Goal: Information Seeking & Learning: Compare options

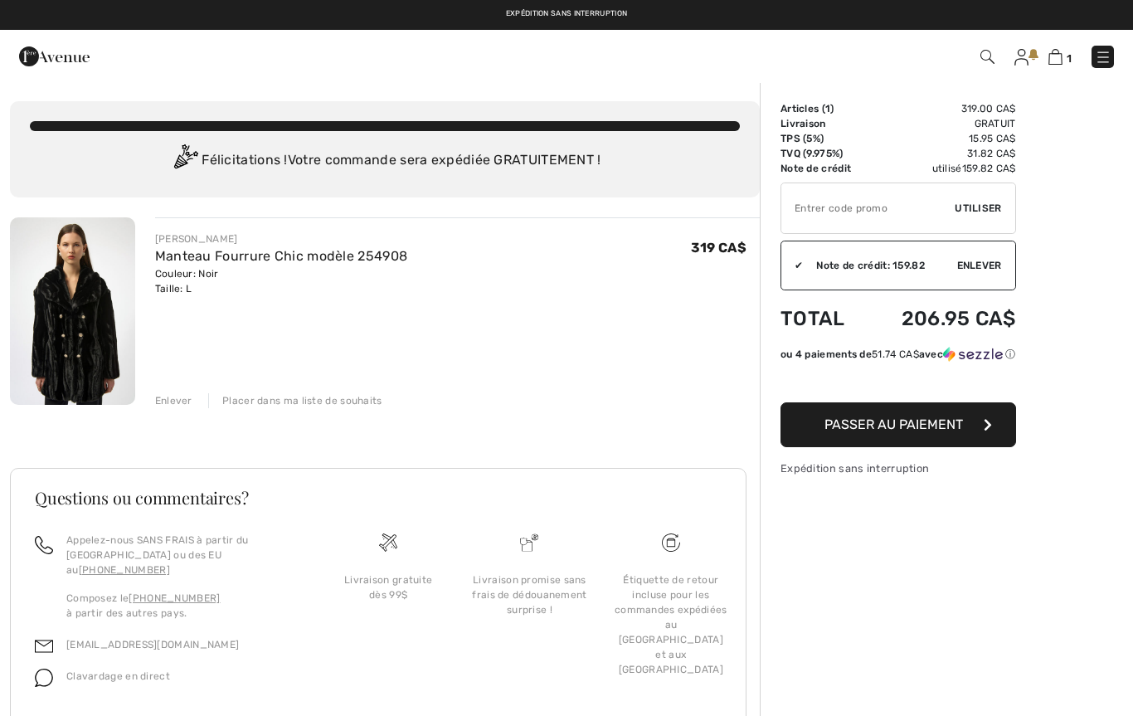
click at [88, 332] on img at bounding box center [72, 310] width 125 height 187
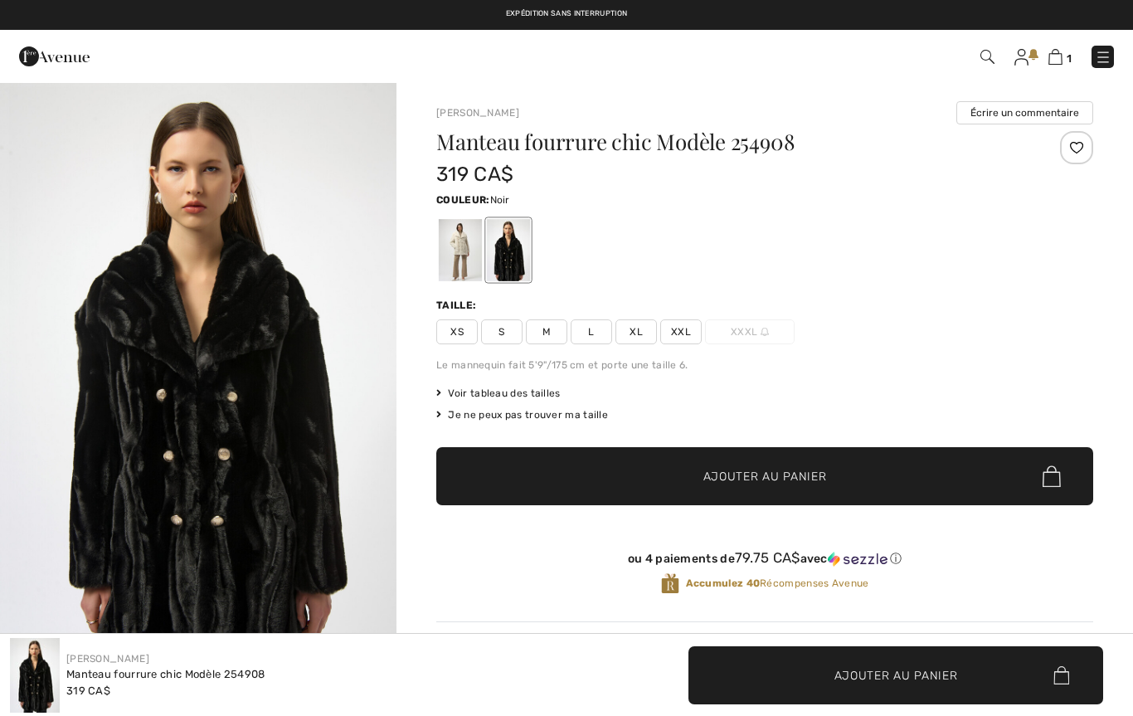
checkbox input "true"
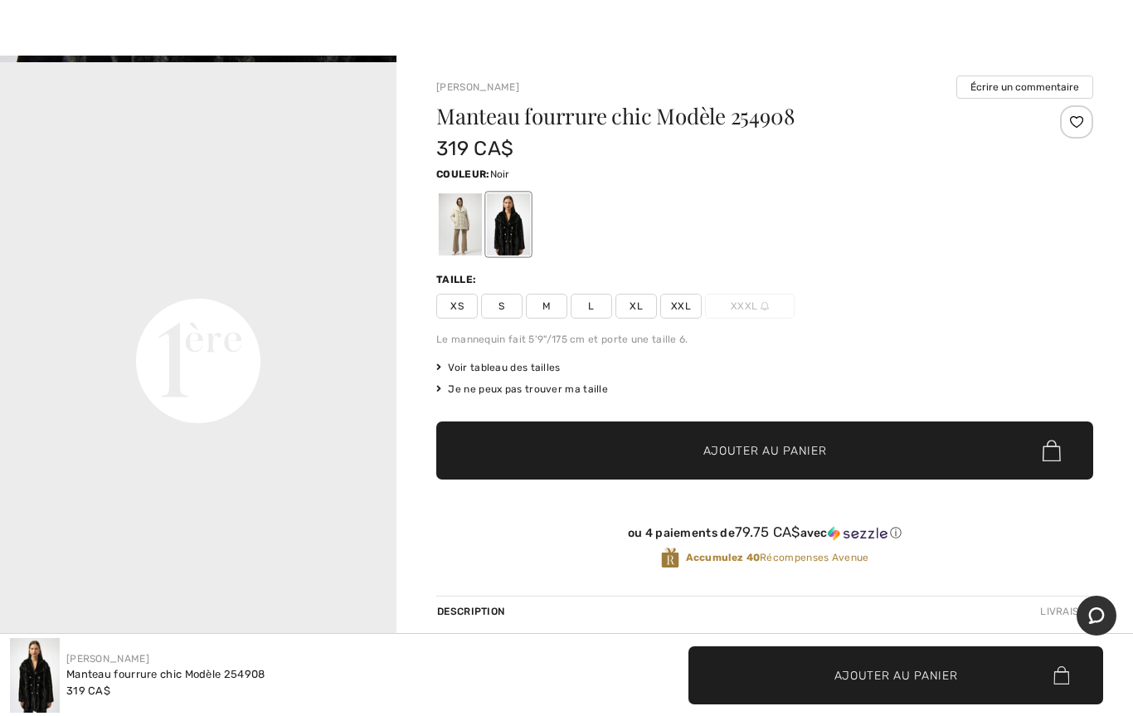
scroll to position [1183, 0]
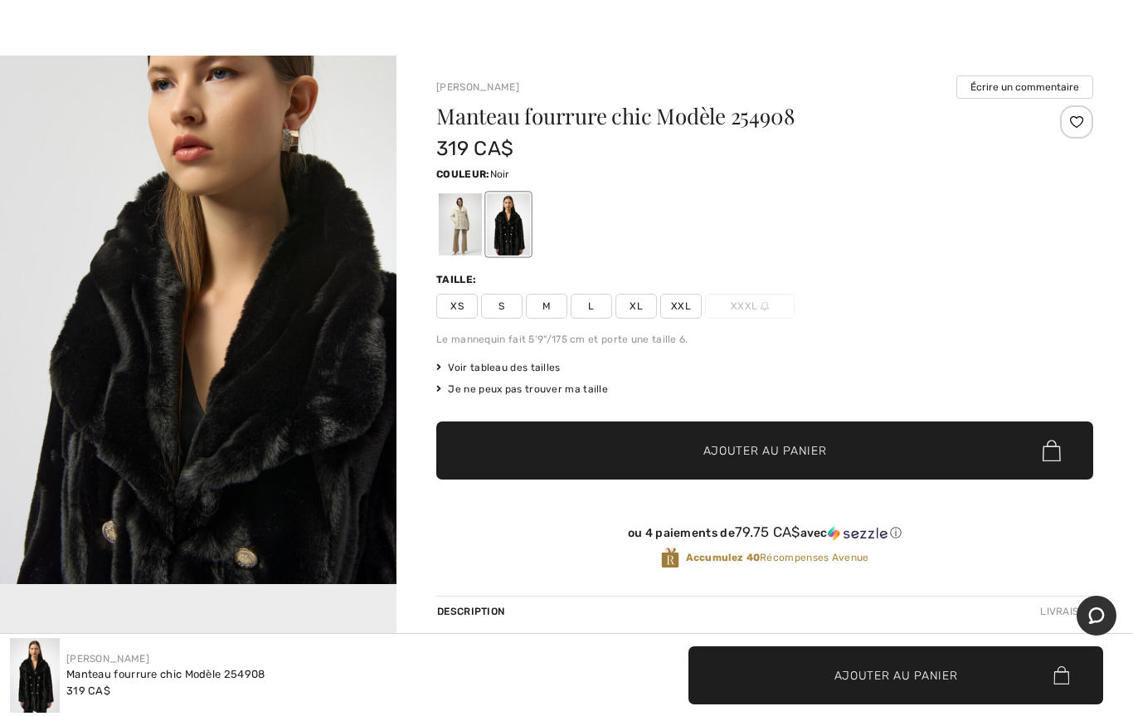
click at [615, 605] on div "Description Livraison" at bounding box center [764, 611] width 657 height 31
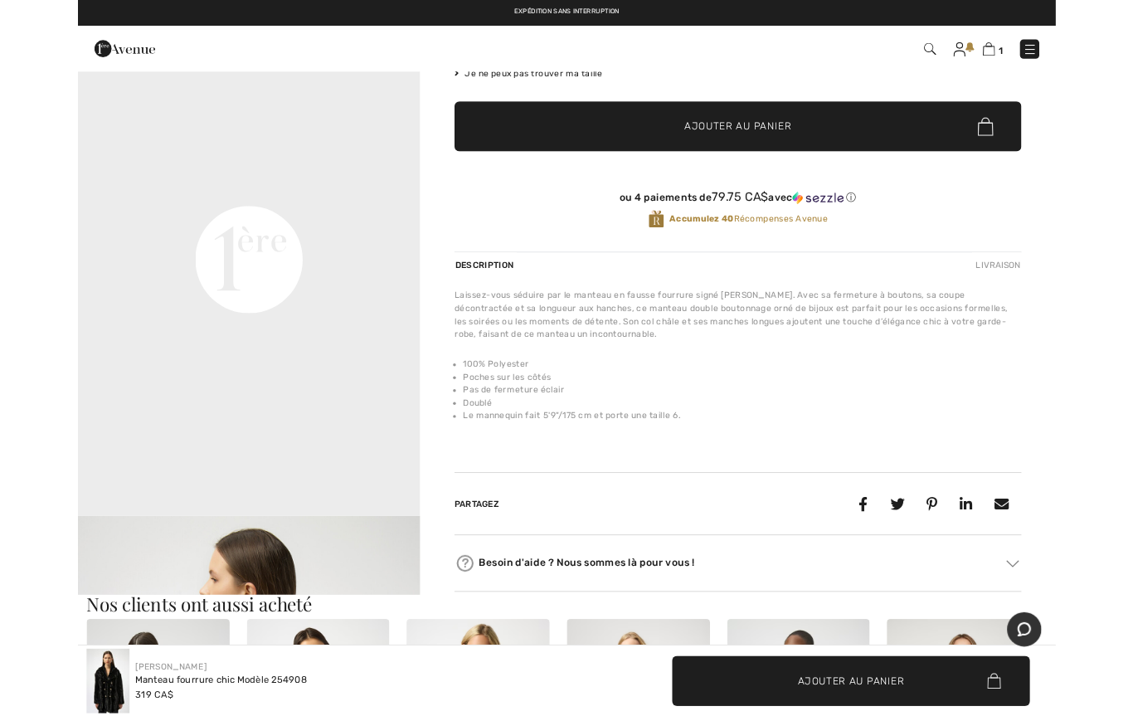
scroll to position [0, 0]
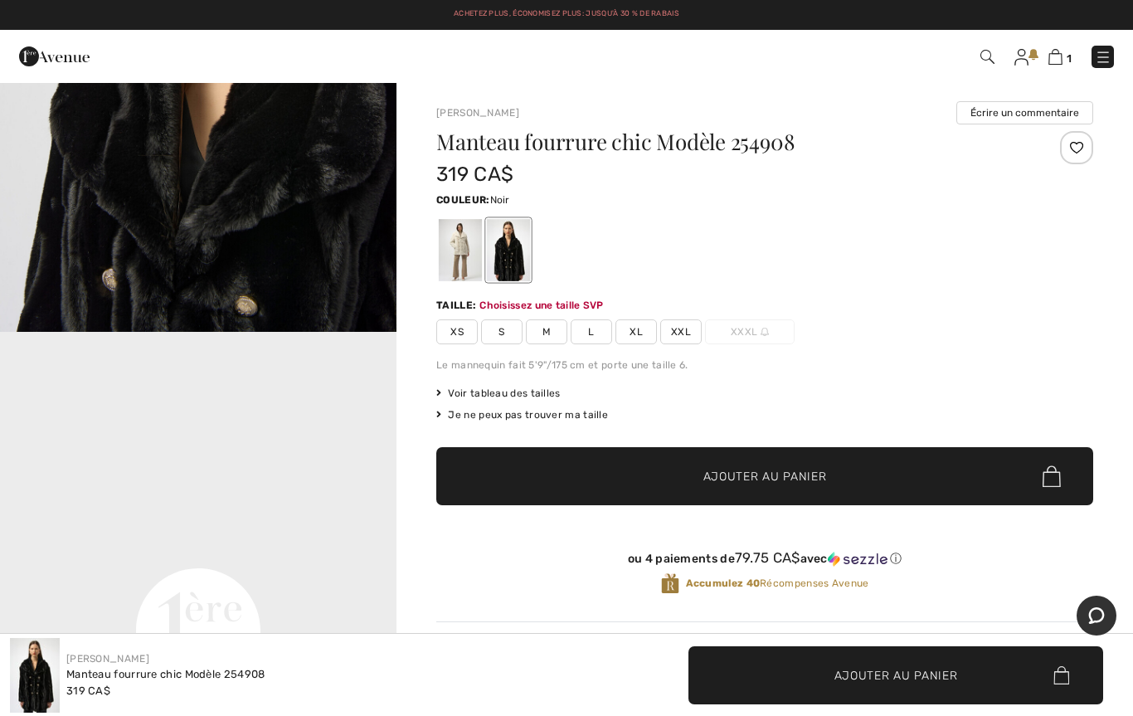
click at [1021, 49] on img at bounding box center [1022, 57] width 14 height 17
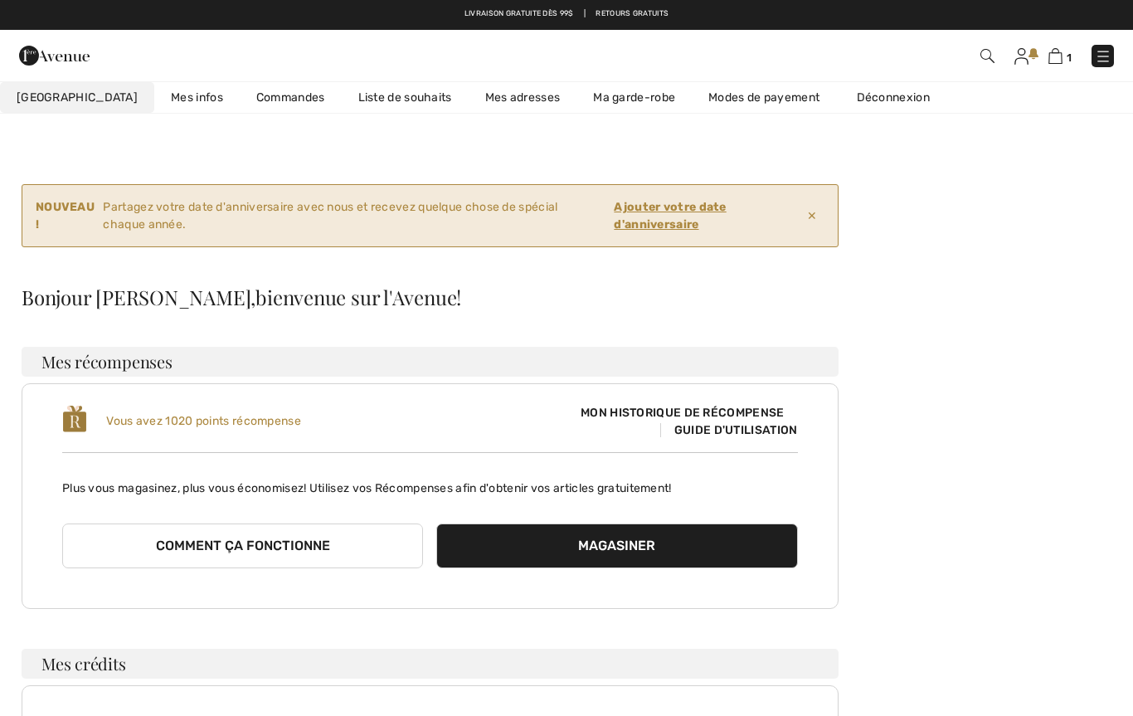
click at [1051, 49] on img at bounding box center [1056, 56] width 14 height 16
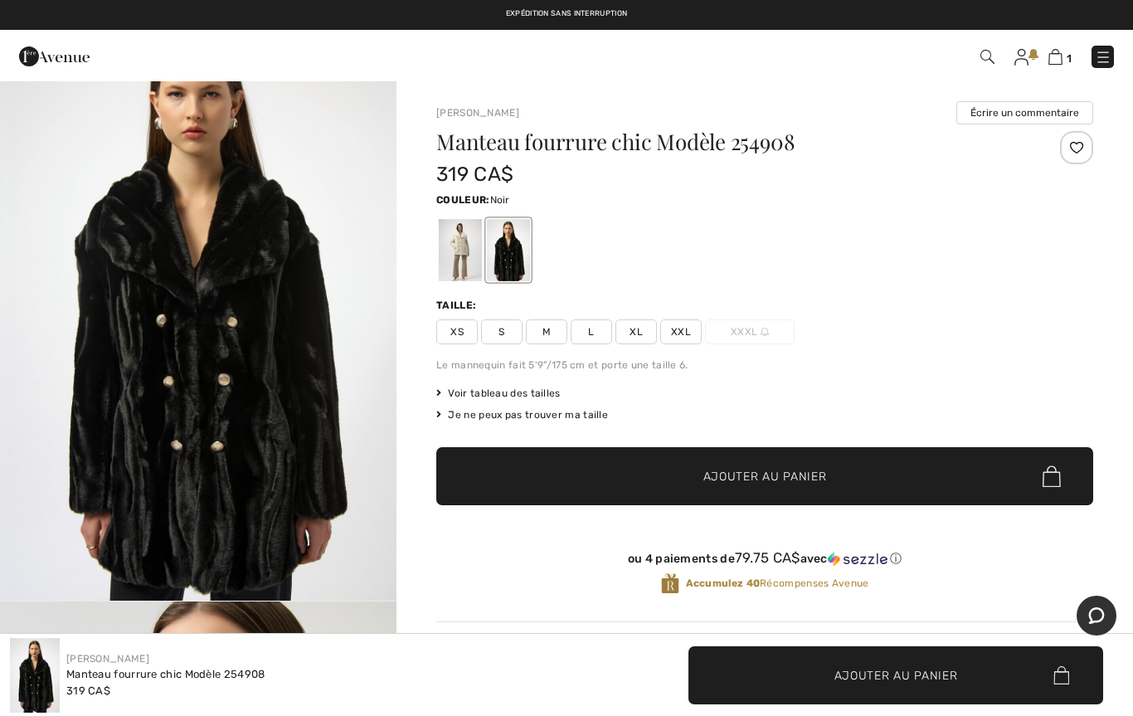
scroll to position [56, 0]
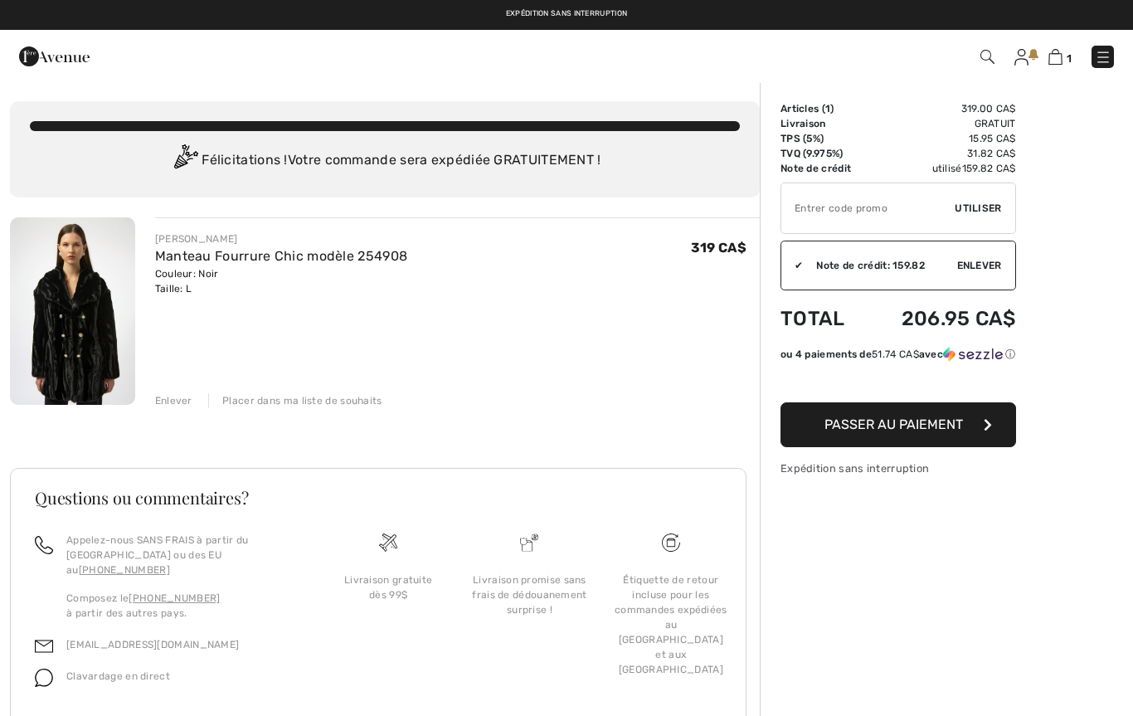
click at [1093, 65] on link at bounding box center [1103, 57] width 22 height 22
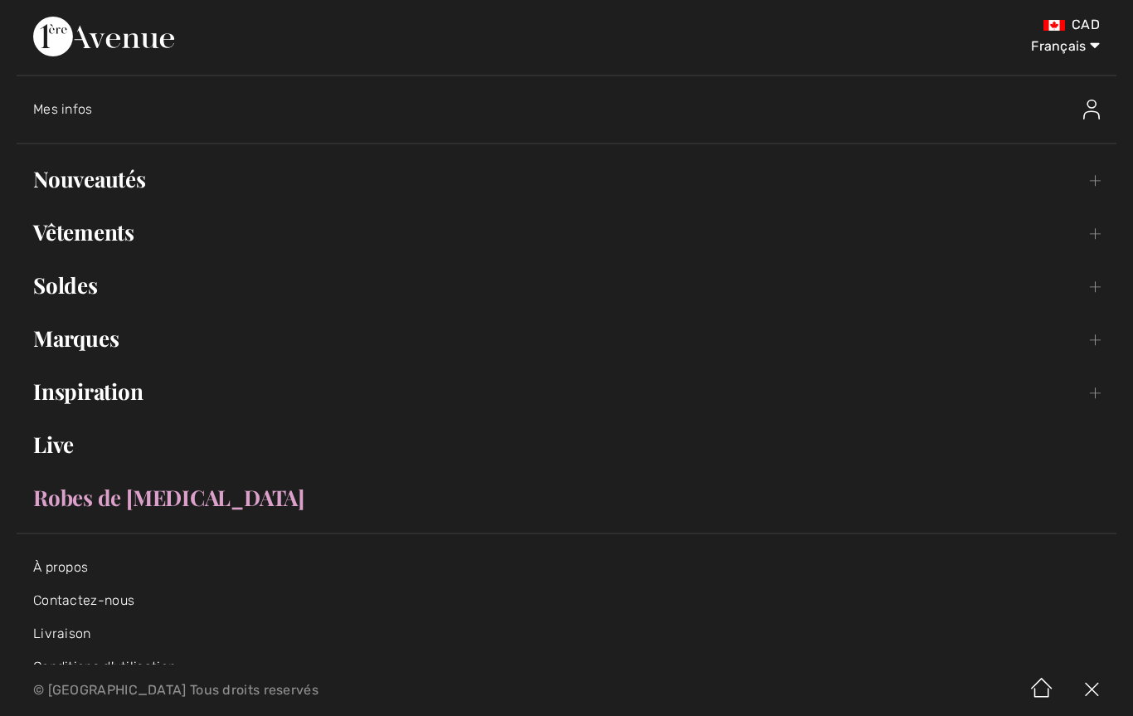
click at [114, 237] on link "Vêtements Toggle submenu" at bounding box center [567, 232] width 1100 height 37
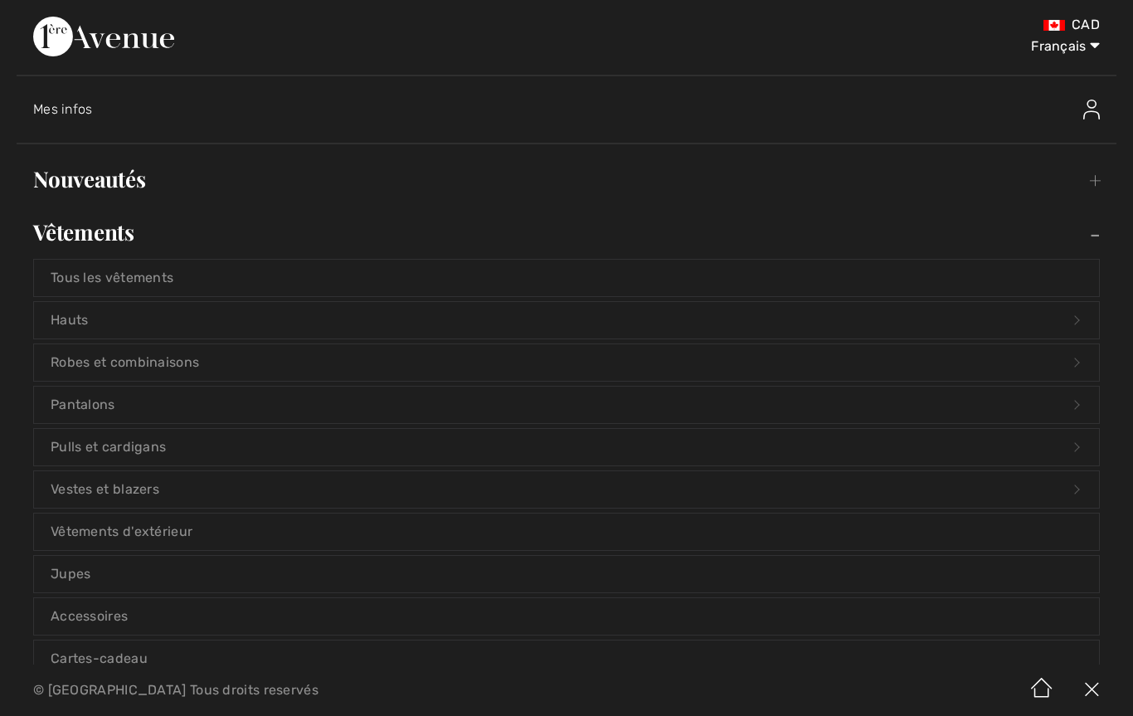
click at [181, 533] on link "Vêtements d'extérieur" at bounding box center [566, 532] width 1065 height 37
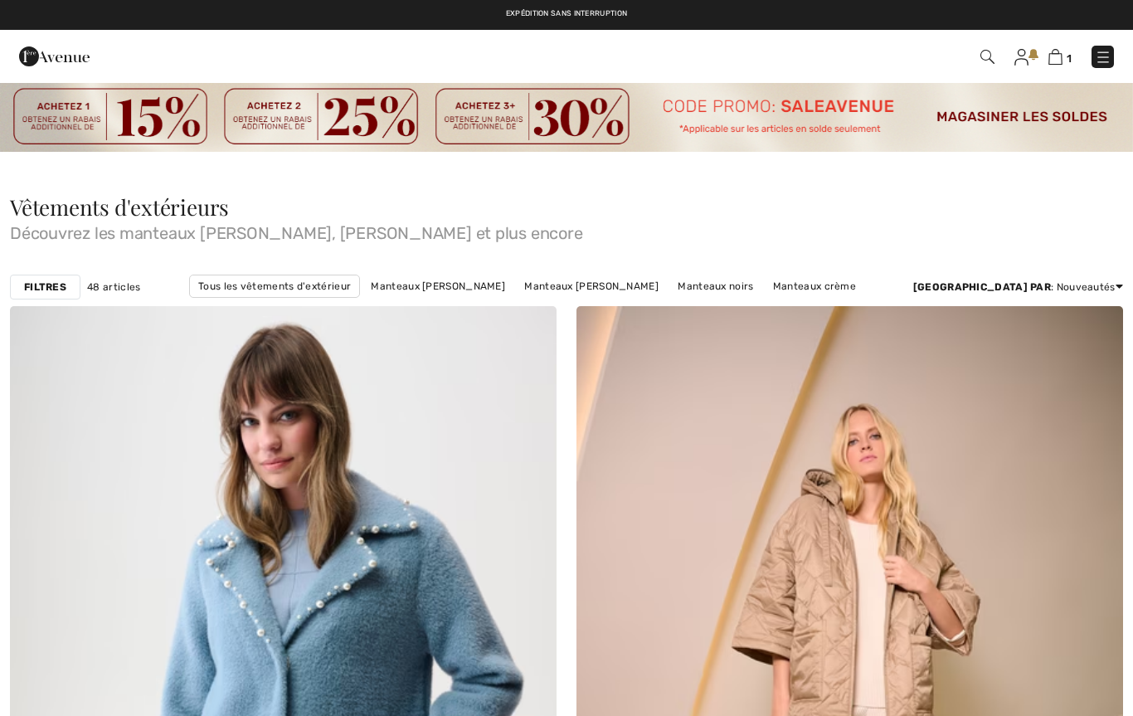
checkbox input "true"
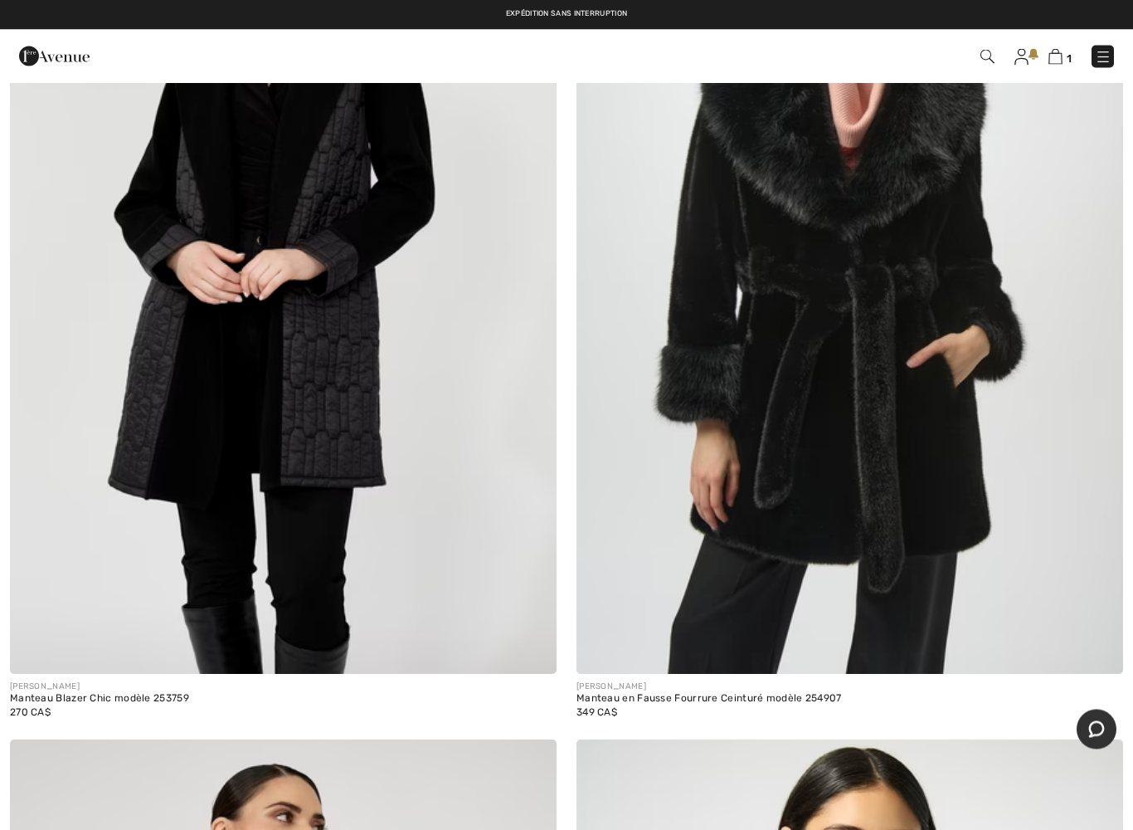
scroll to position [3994, 0]
click at [800, 466] on img at bounding box center [850, 264] width 547 height 820
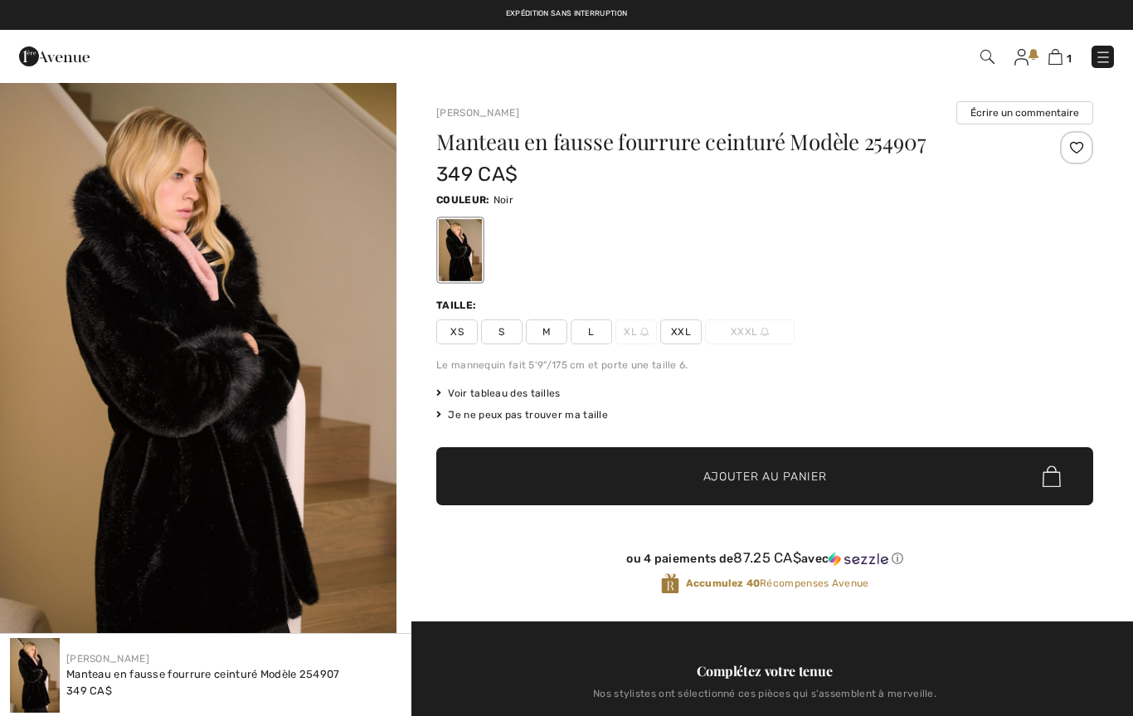
checkbox input "true"
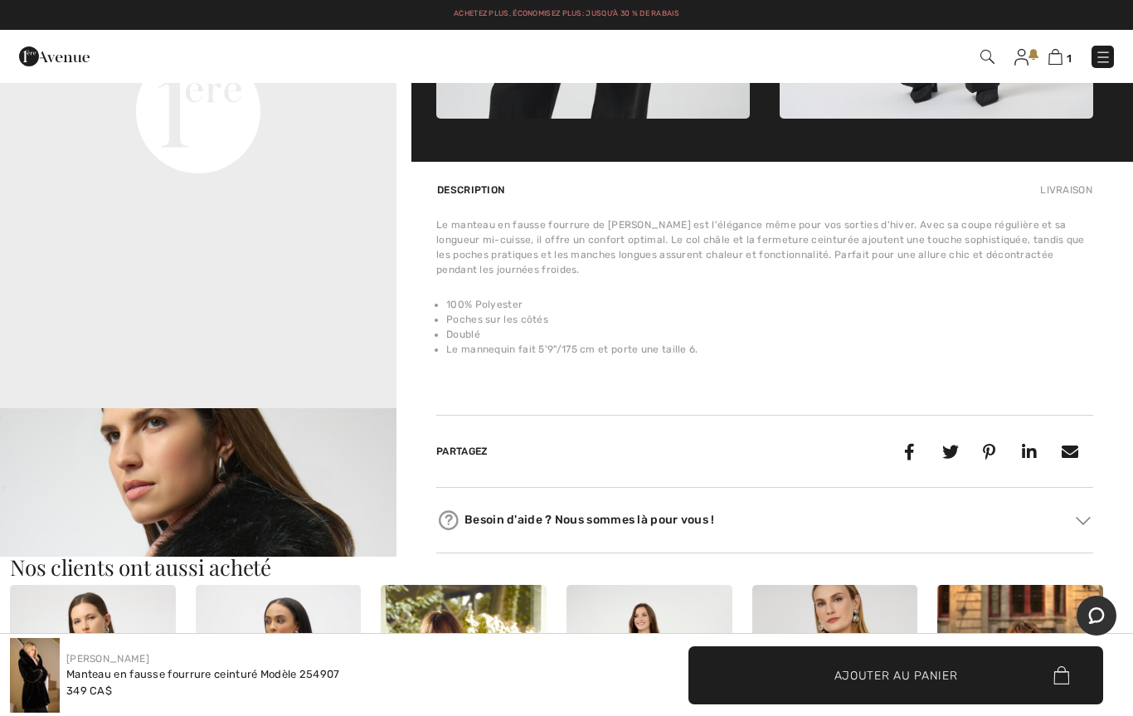
click at [640, 559] on h3 "Nos clients ont aussi acheté" at bounding box center [566, 568] width 1113 height 22
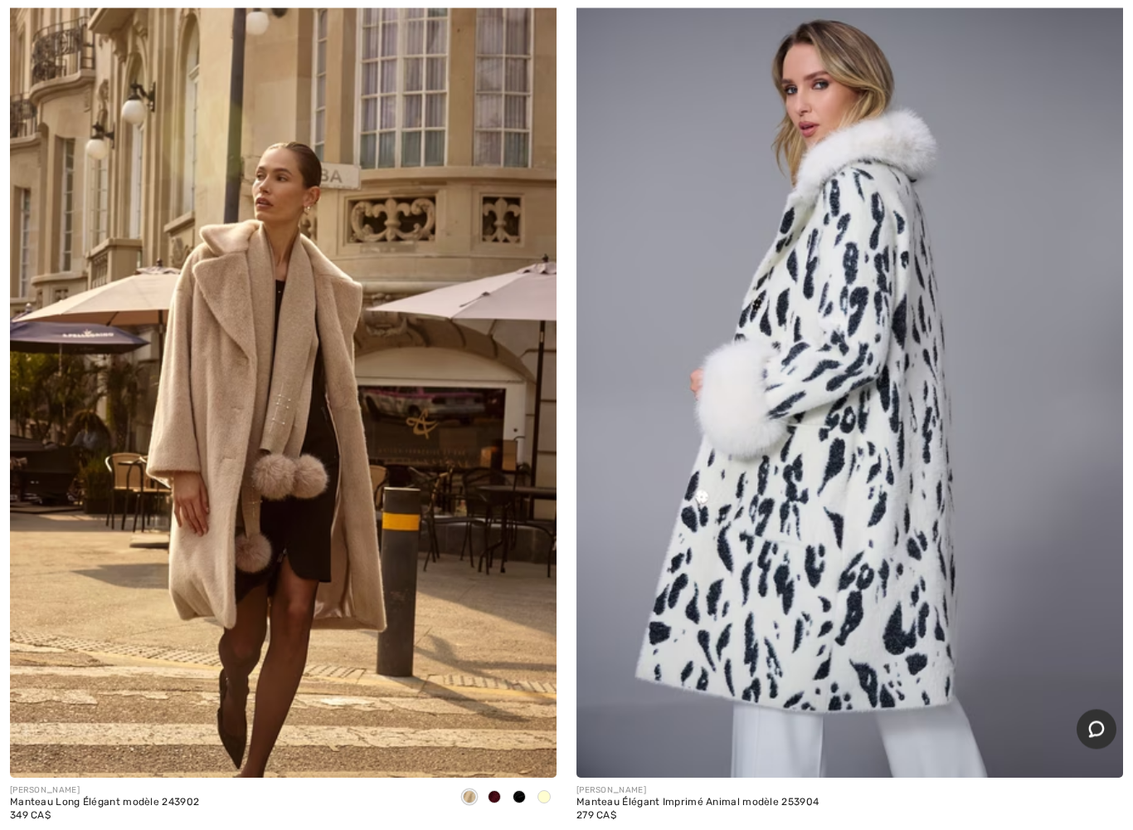
scroll to position [9444, 0]
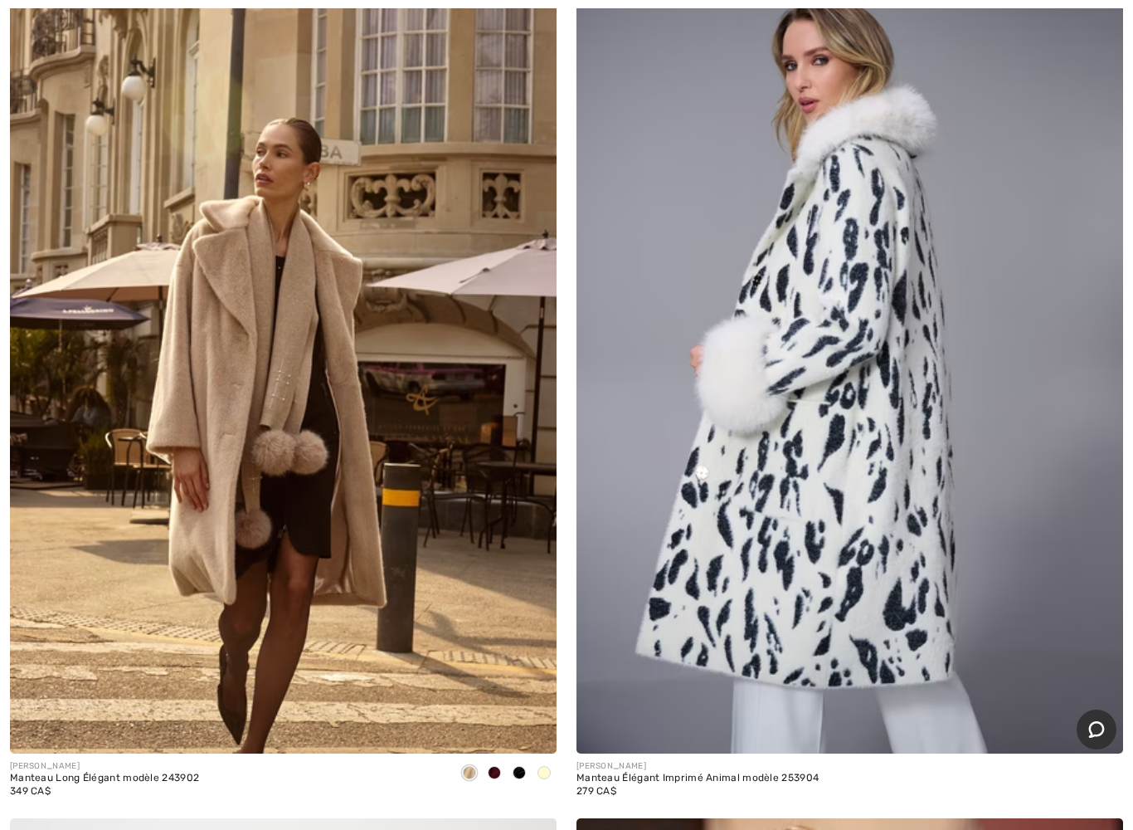
click at [371, 565] on img at bounding box center [283, 343] width 547 height 820
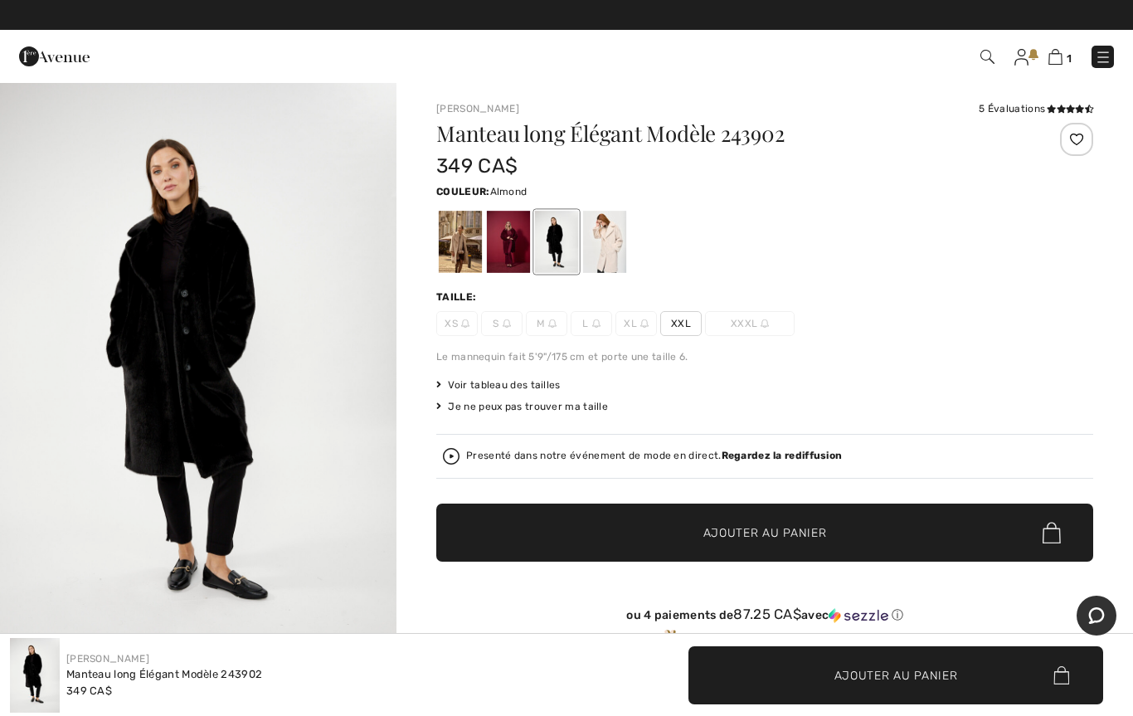
click at [464, 245] on div at bounding box center [460, 242] width 43 height 62
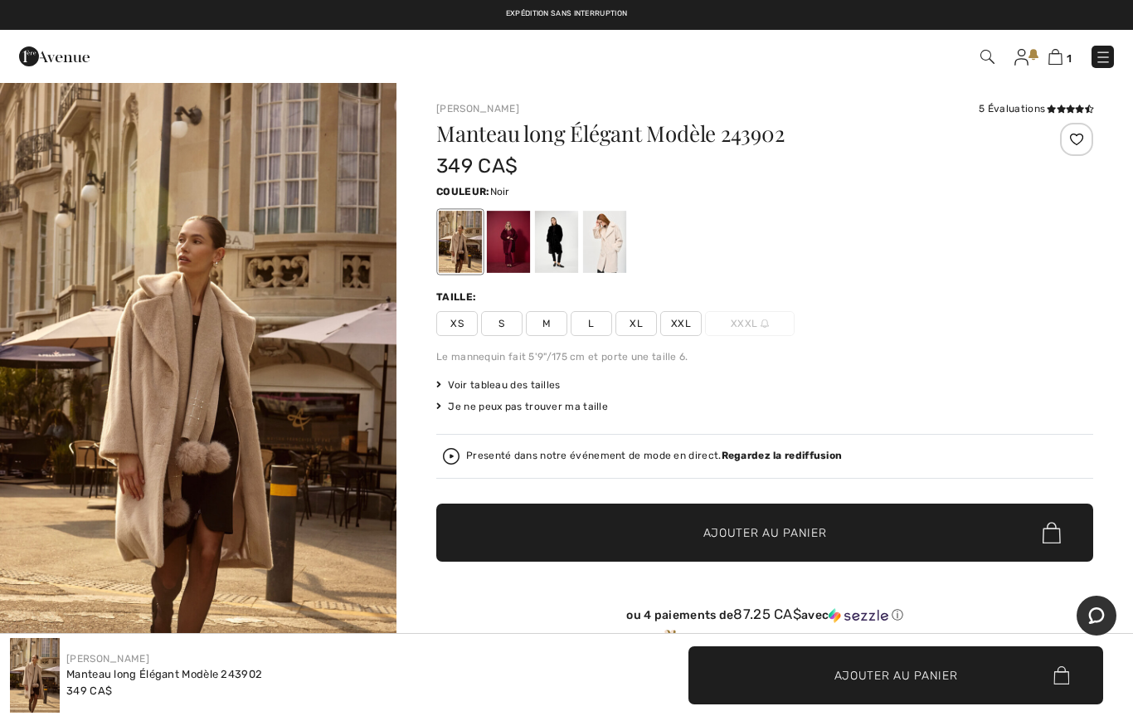
click at [557, 236] on div at bounding box center [556, 242] width 43 height 62
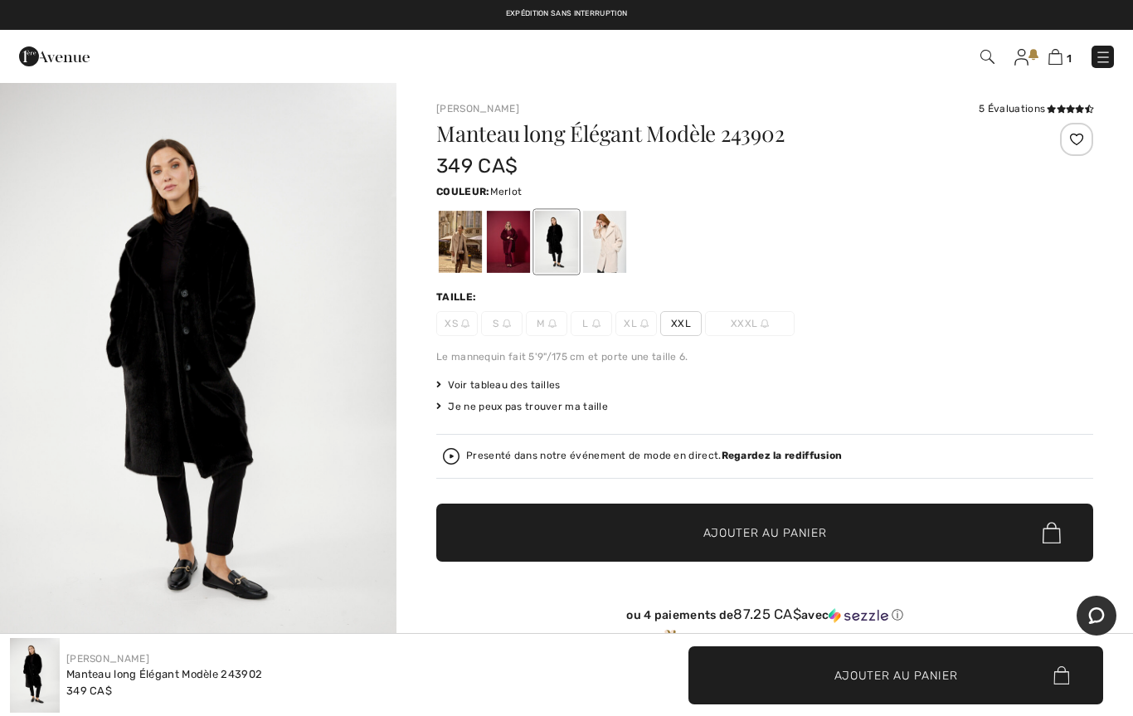
click at [499, 251] on div at bounding box center [508, 242] width 43 height 62
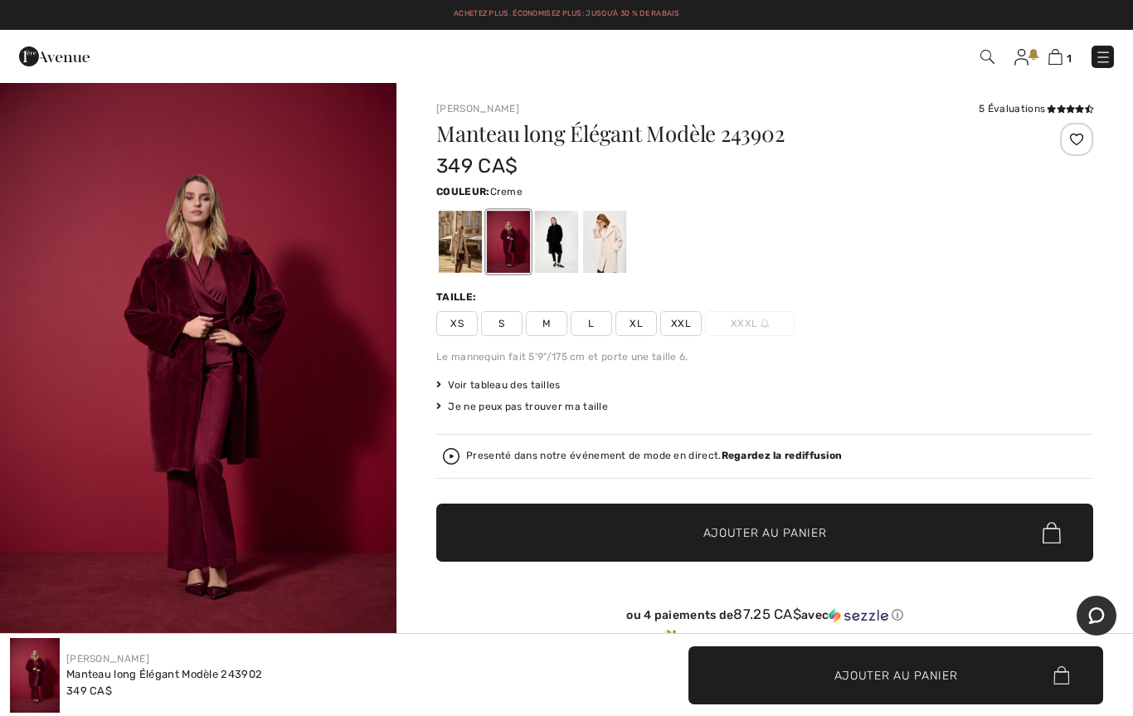
click at [607, 251] on div at bounding box center [604, 242] width 43 height 62
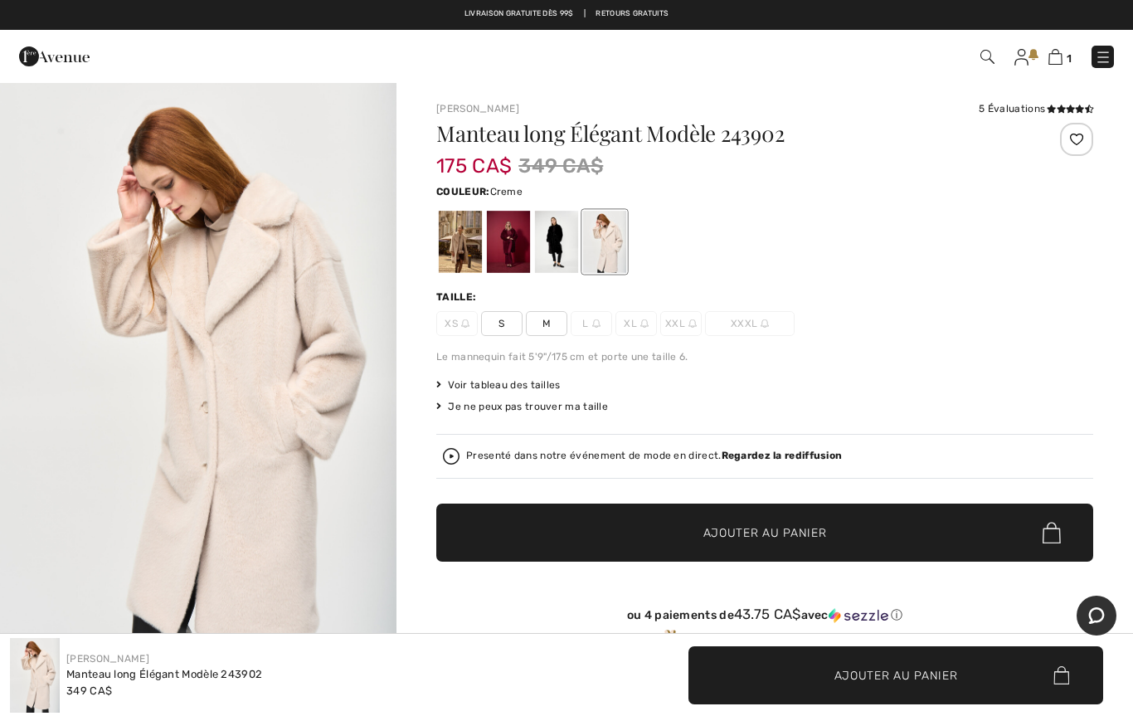
click at [470, 223] on div at bounding box center [460, 242] width 43 height 62
click at [461, 252] on div at bounding box center [460, 242] width 43 height 62
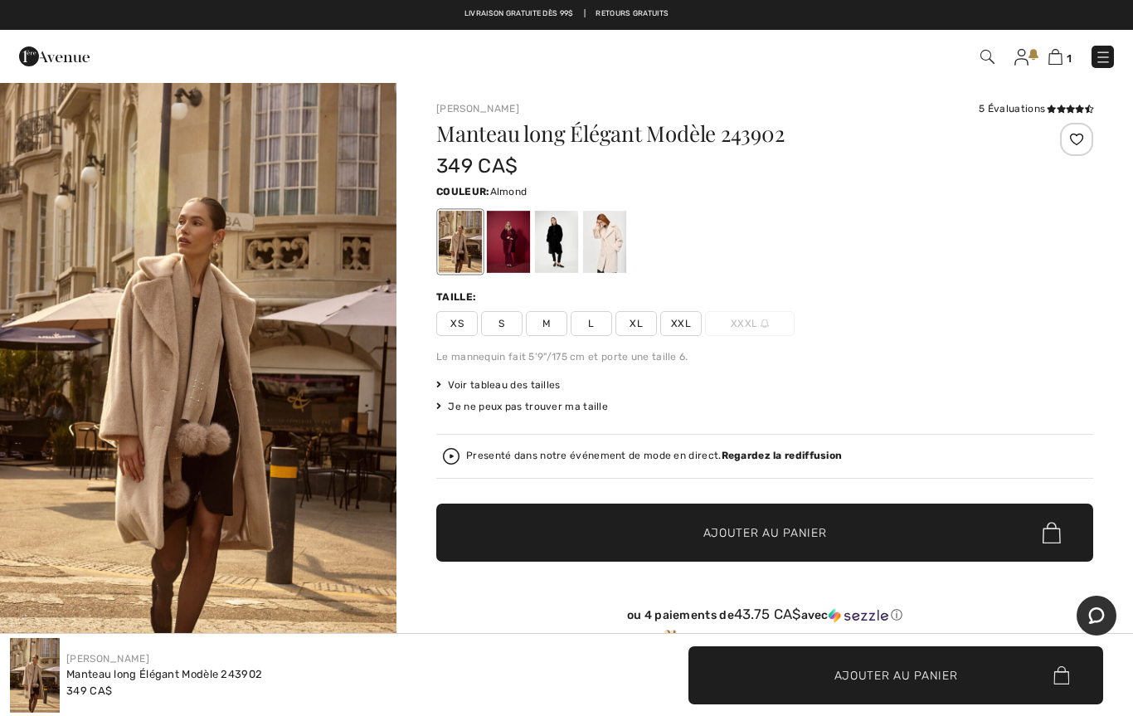
scroll to position [28, 0]
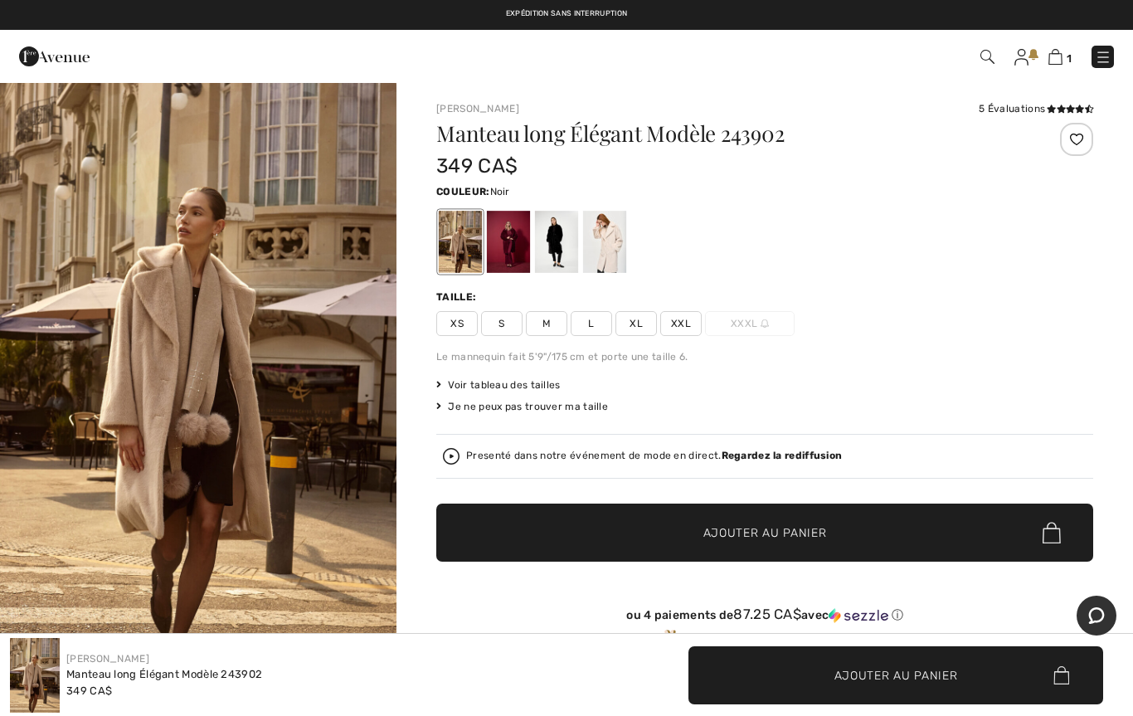
click at [561, 241] on div at bounding box center [556, 242] width 43 height 62
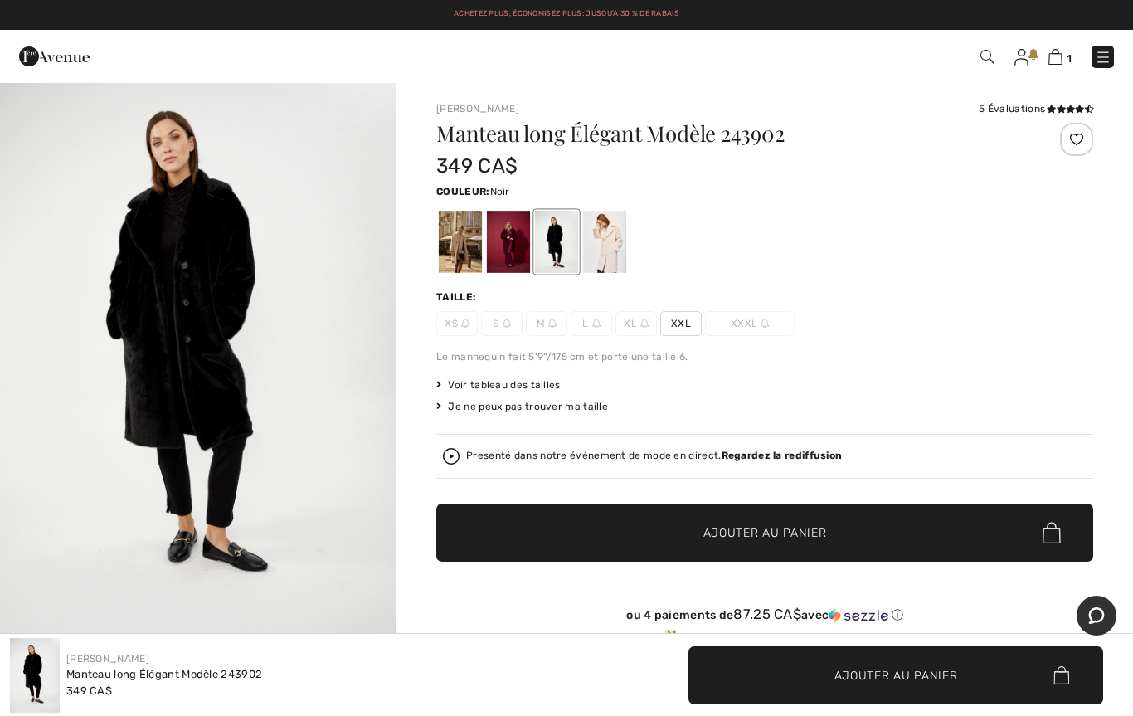
scroll to position [0, 0]
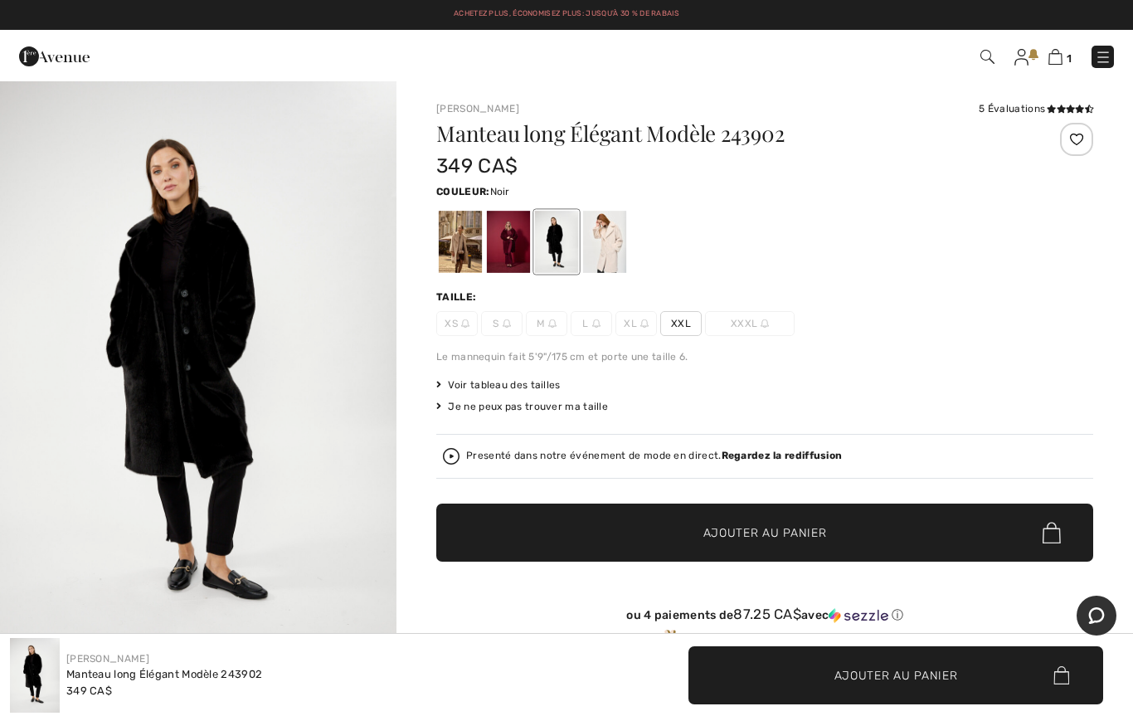
click at [516, 246] on div at bounding box center [508, 242] width 43 height 62
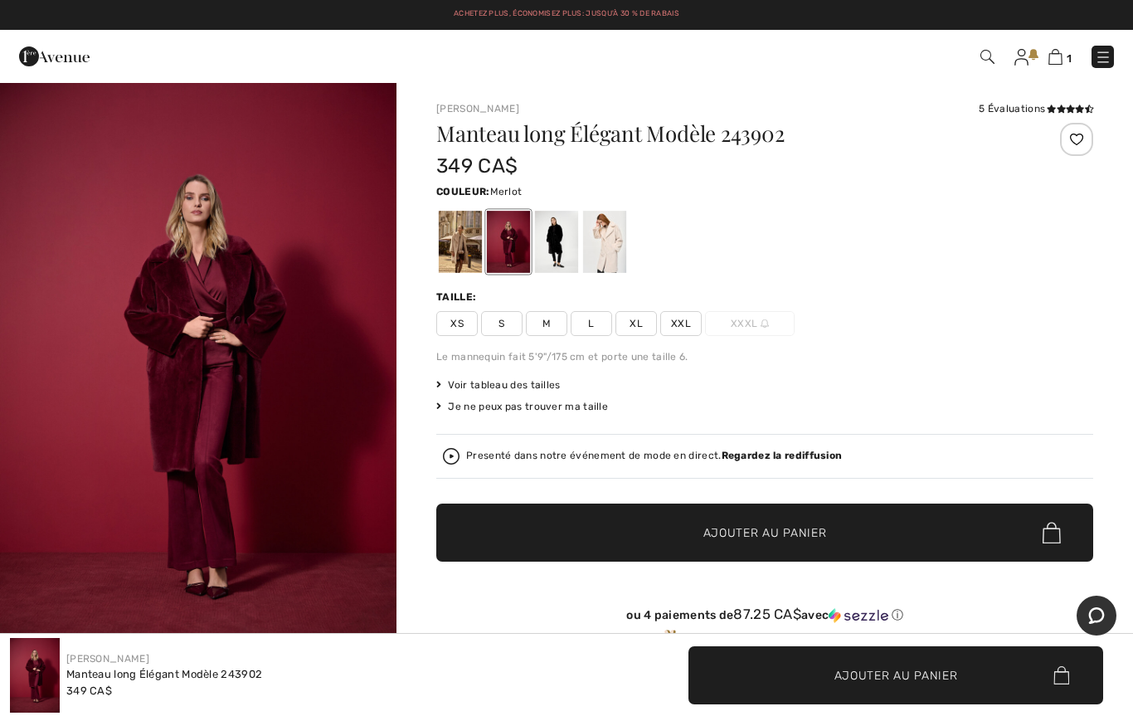
click at [545, 238] on div at bounding box center [556, 242] width 43 height 62
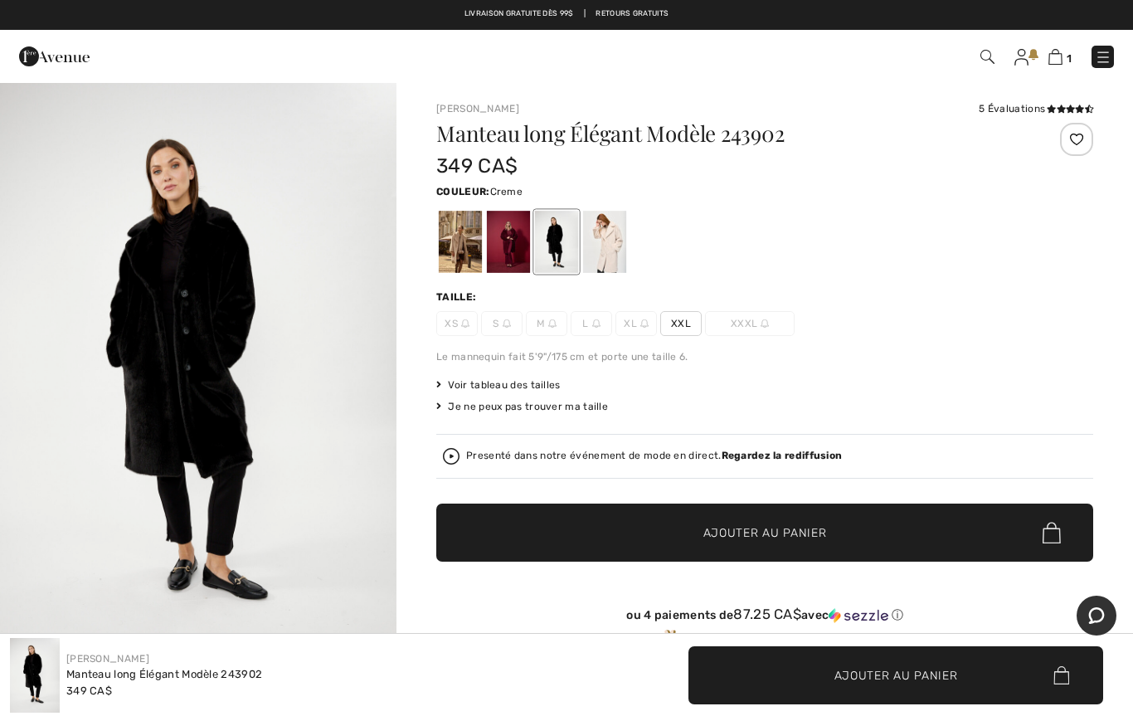
click at [612, 243] on div at bounding box center [604, 242] width 43 height 62
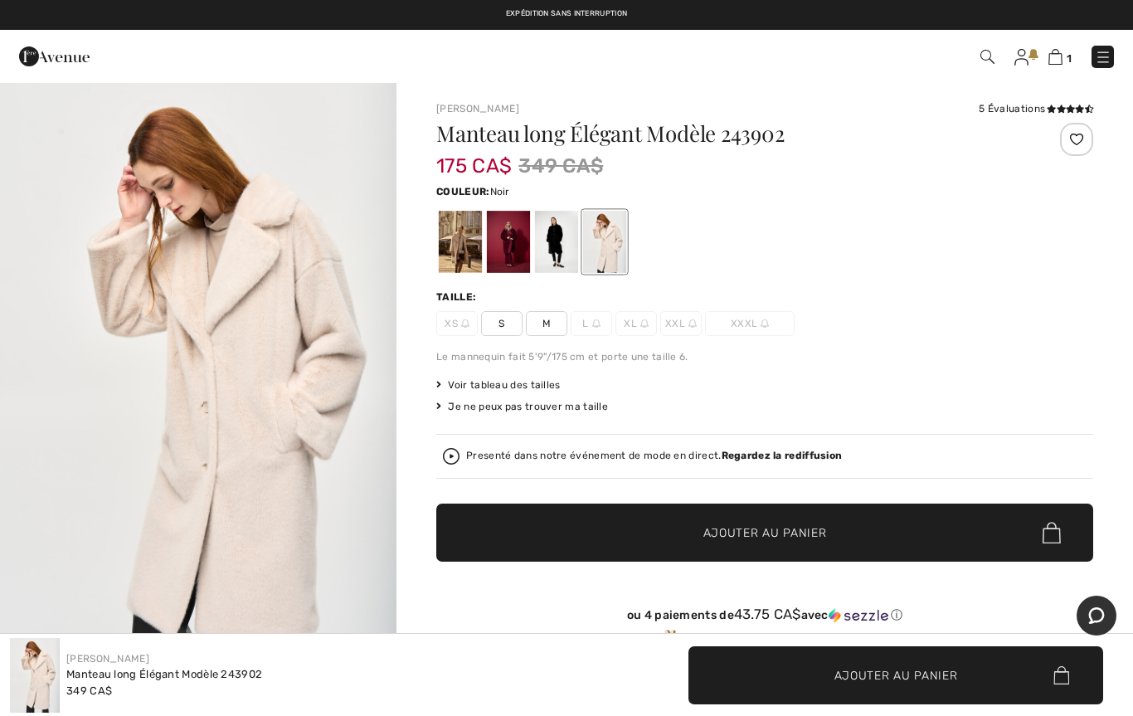
click at [555, 248] on div at bounding box center [556, 242] width 43 height 62
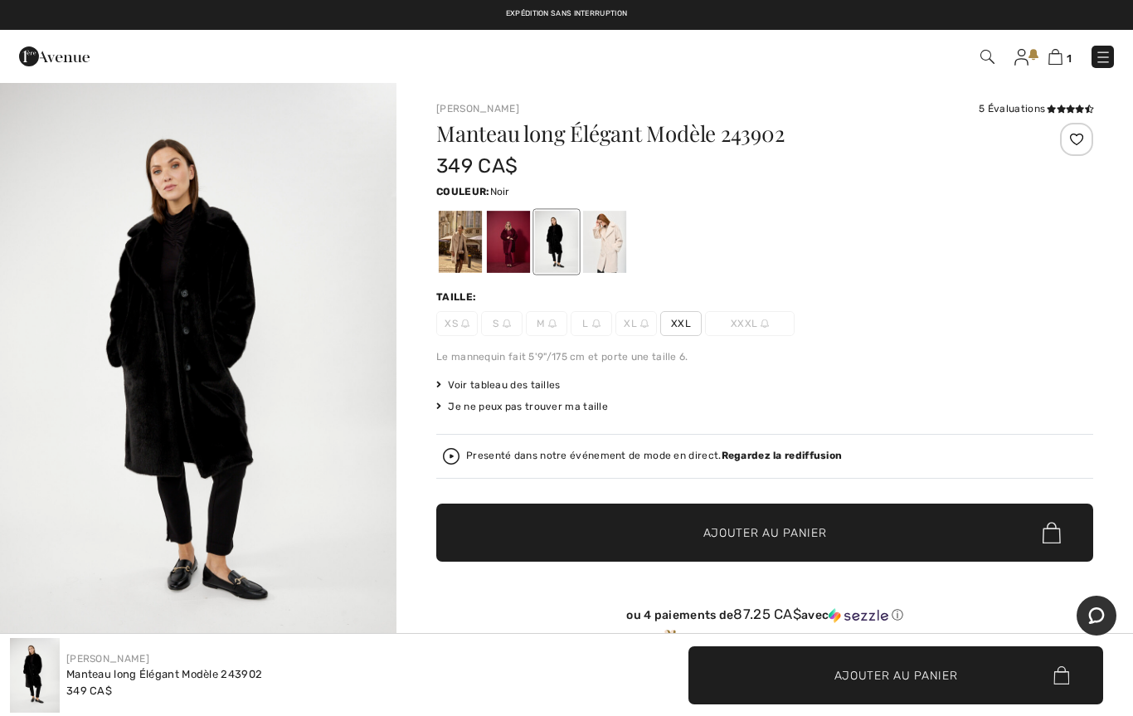
click at [517, 246] on div at bounding box center [508, 242] width 43 height 62
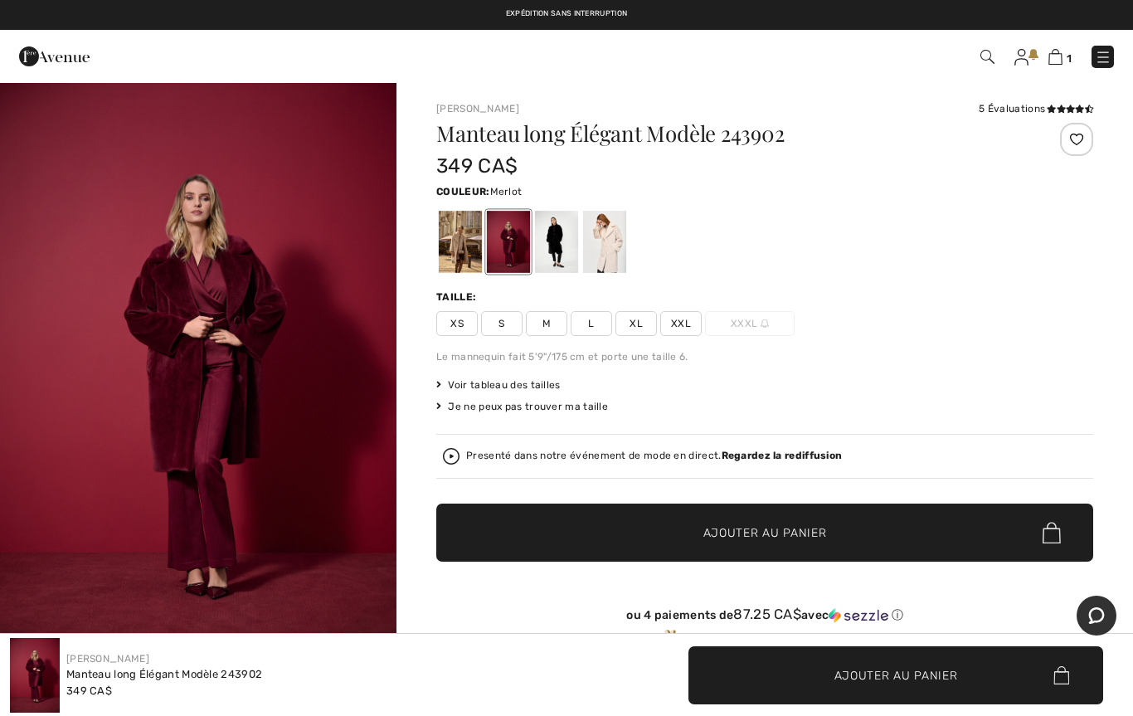
click at [454, 231] on div at bounding box center [460, 242] width 43 height 62
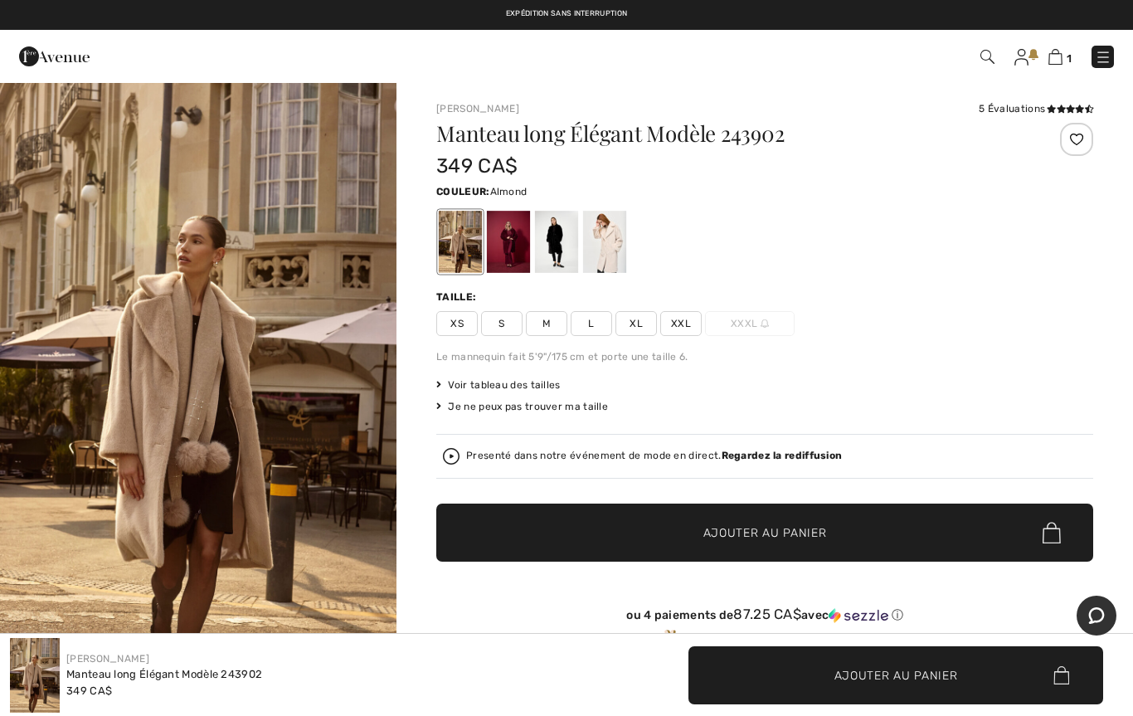
click at [1045, 100] on div "Joseph Ribkoff 5 Évaluations 5 Évaluations Manteau long Élégant Modèle 243902 3…" at bounding box center [765, 583] width 737 height 1005
click at [1034, 114] on div "5 Évaluations" at bounding box center [1036, 108] width 114 height 15
click at [1039, 109] on div "5 Évaluations" at bounding box center [1036, 108] width 114 height 15
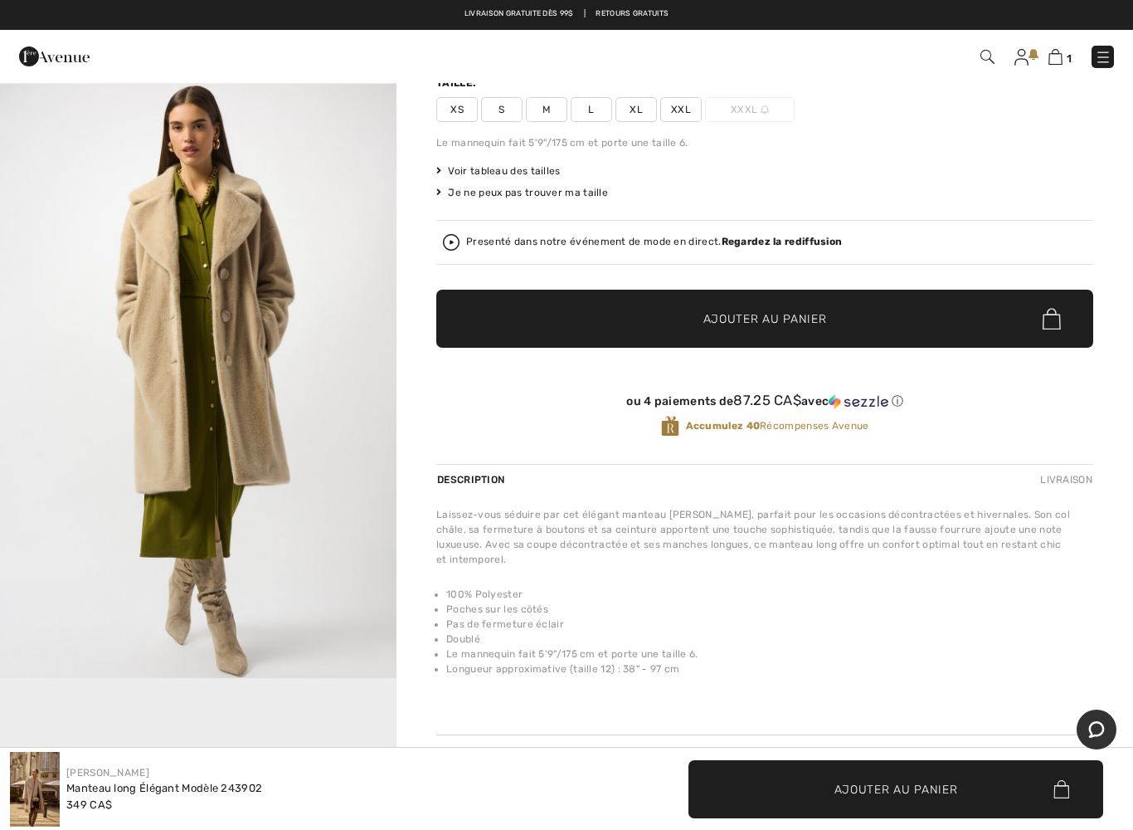
scroll to position [377, 0]
click at [274, 533] on img "2 / 6" at bounding box center [198, 382] width 397 height 594
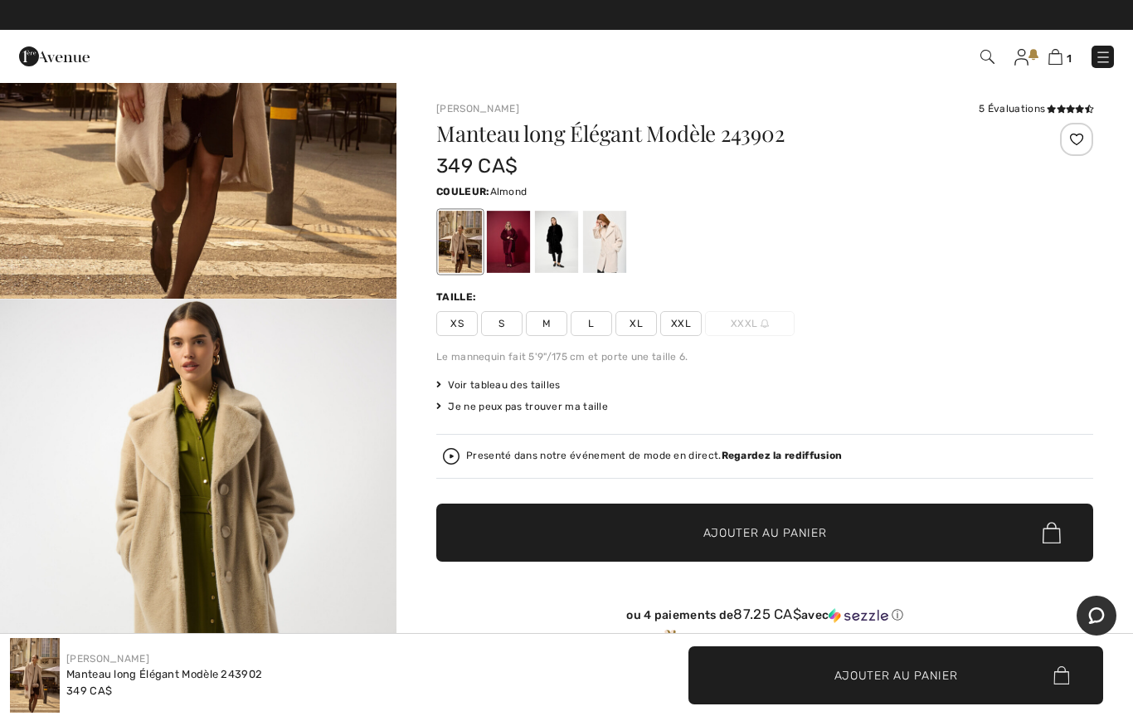
click at [562, 256] on div at bounding box center [556, 242] width 43 height 62
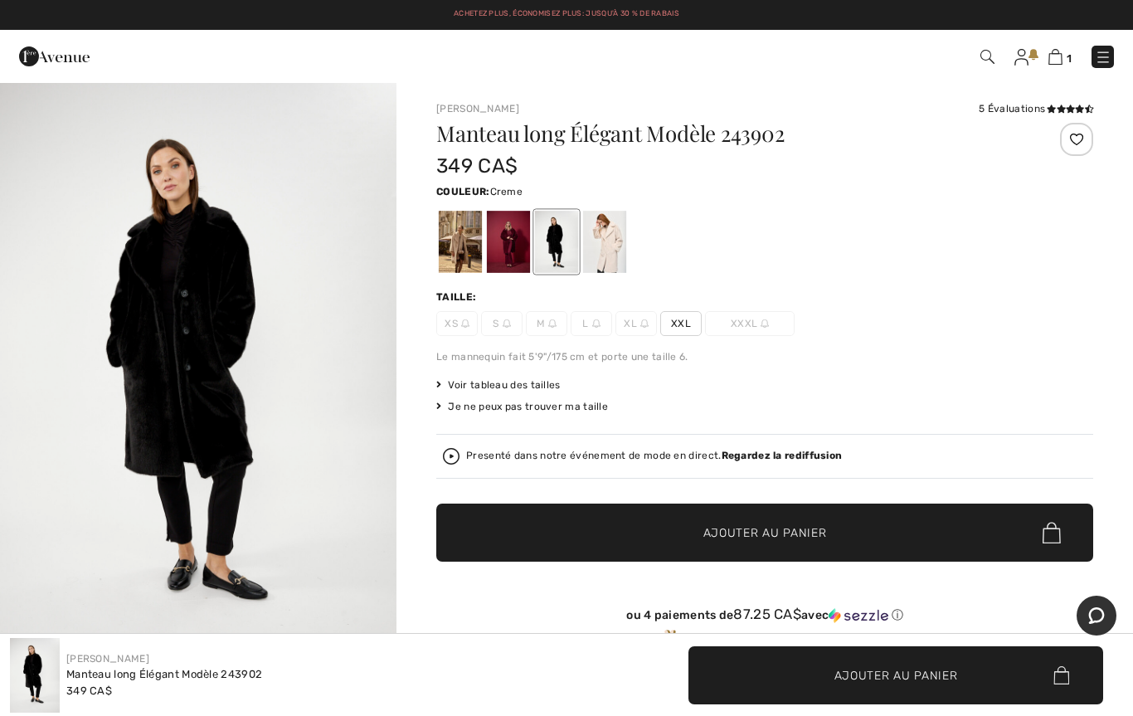
click at [621, 236] on div at bounding box center [604, 242] width 43 height 62
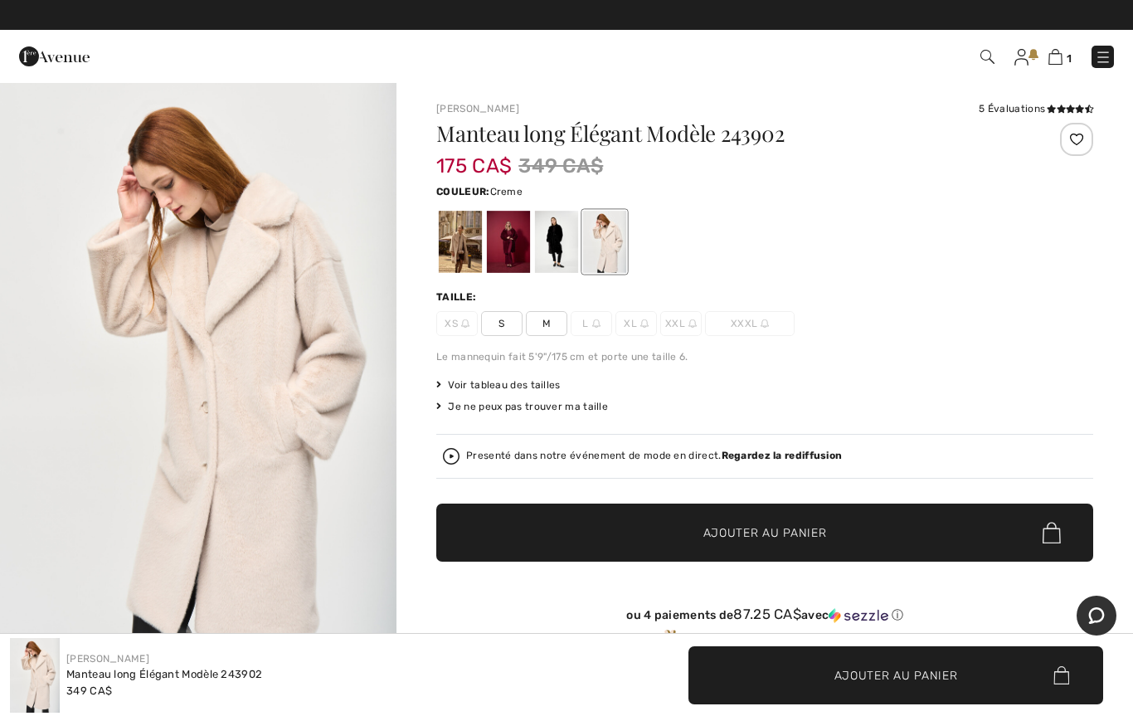
click at [295, 491] on img "1 / 10" at bounding box center [198, 378] width 397 height 594
click at [549, 250] on div at bounding box center [556, 242] width 43 height 62
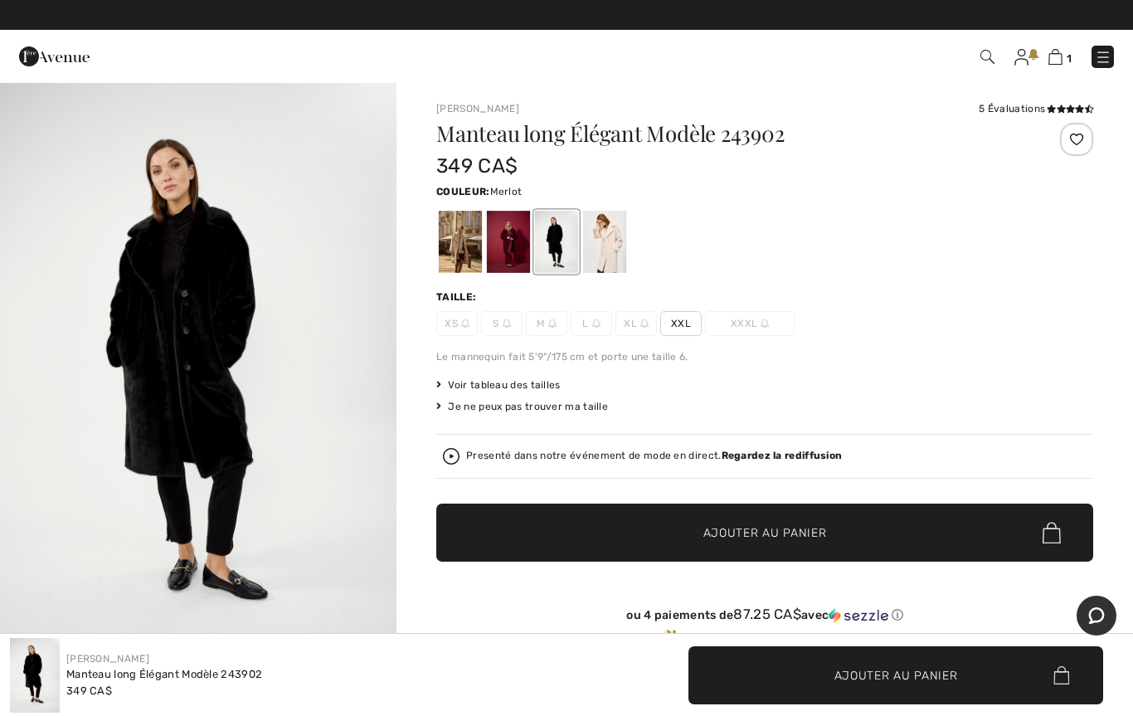
click at [508, 241] on div at bounding box center [508, 242] width 43 height 62
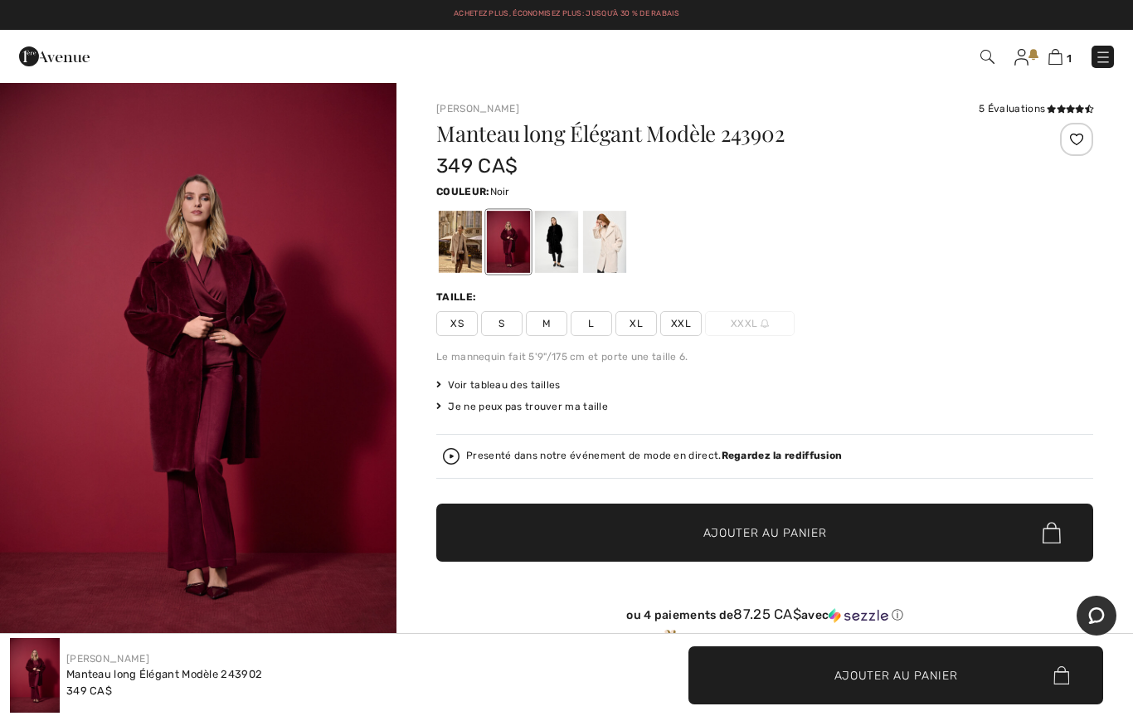
click at [555, 248] on div at bounding box center [556, 242] width 43 height 62
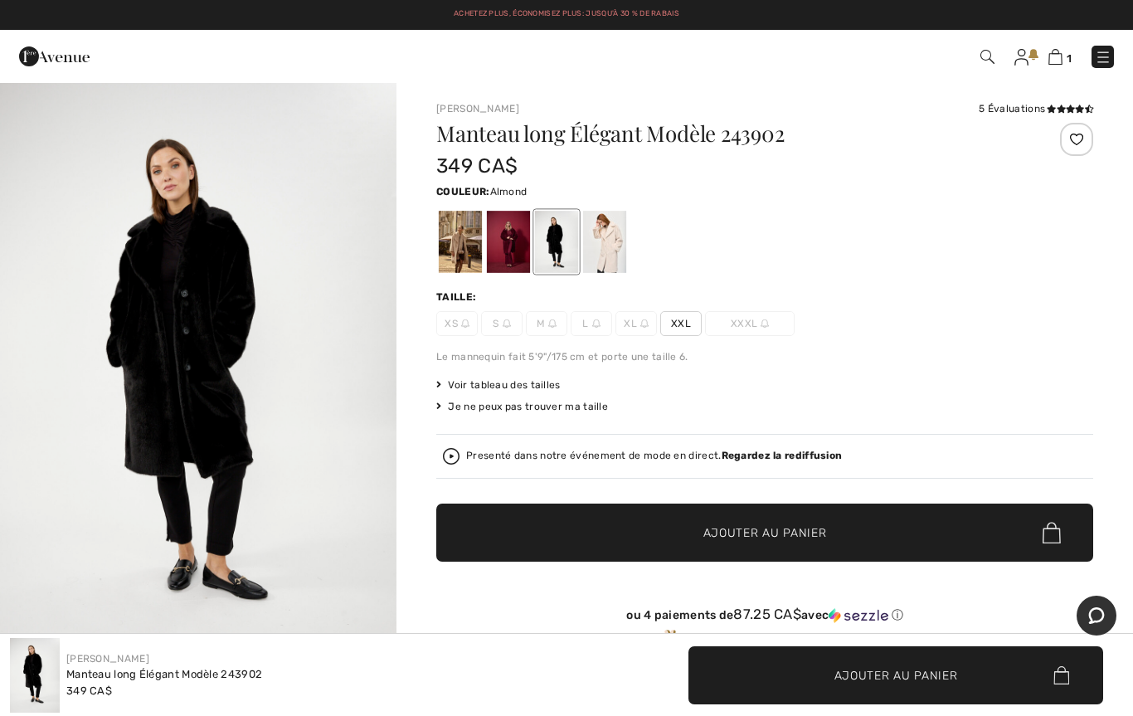
click at [465, 246] on div at bounding box center [460, 242] width 43 height 62
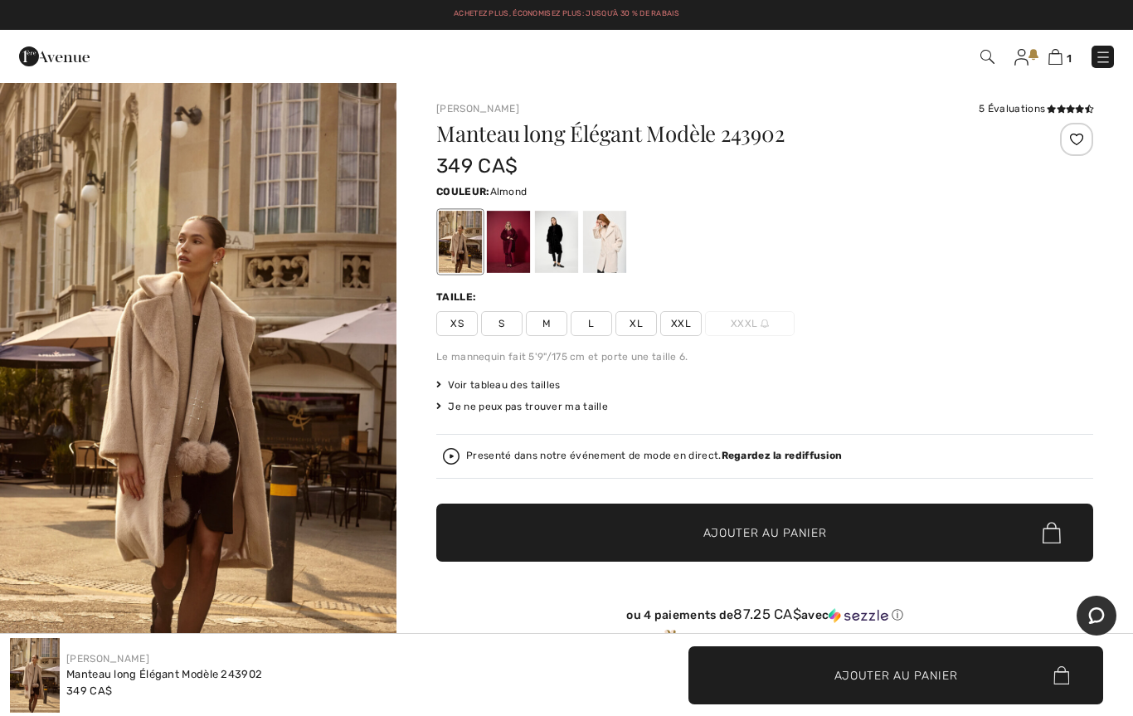
click at [500, 256] on div at bounding box center [508, 242] width 43 height 62
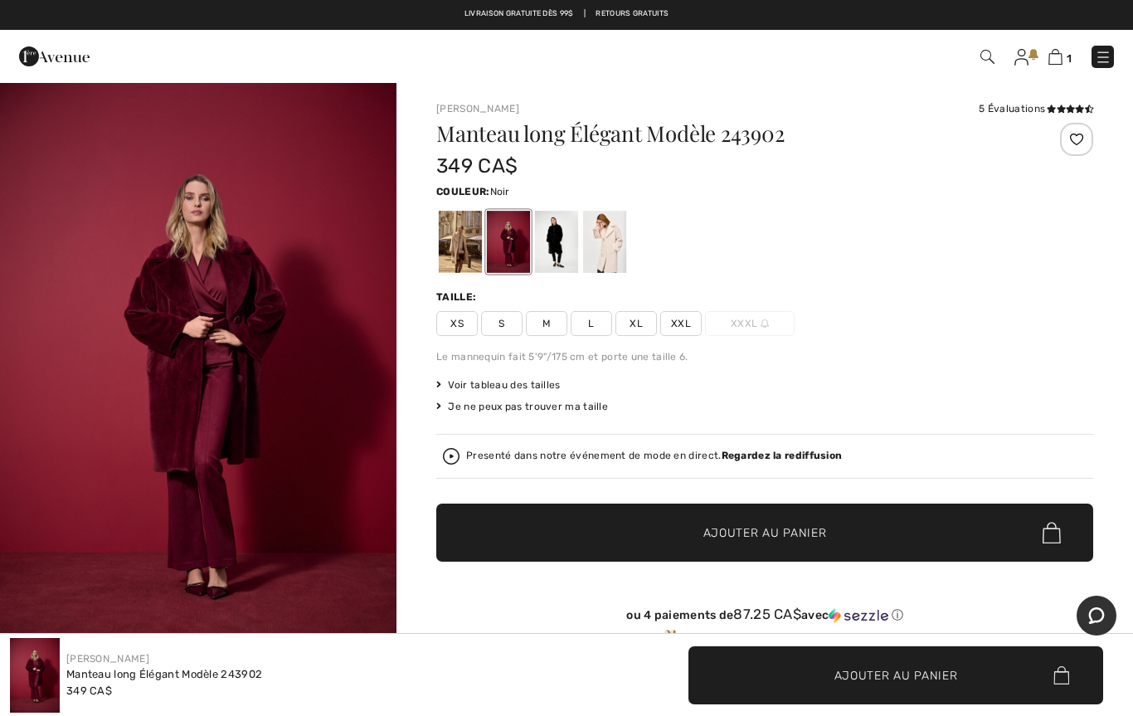
click at [556, 243] on div at bounding box center [556, 242] width 43 height 62
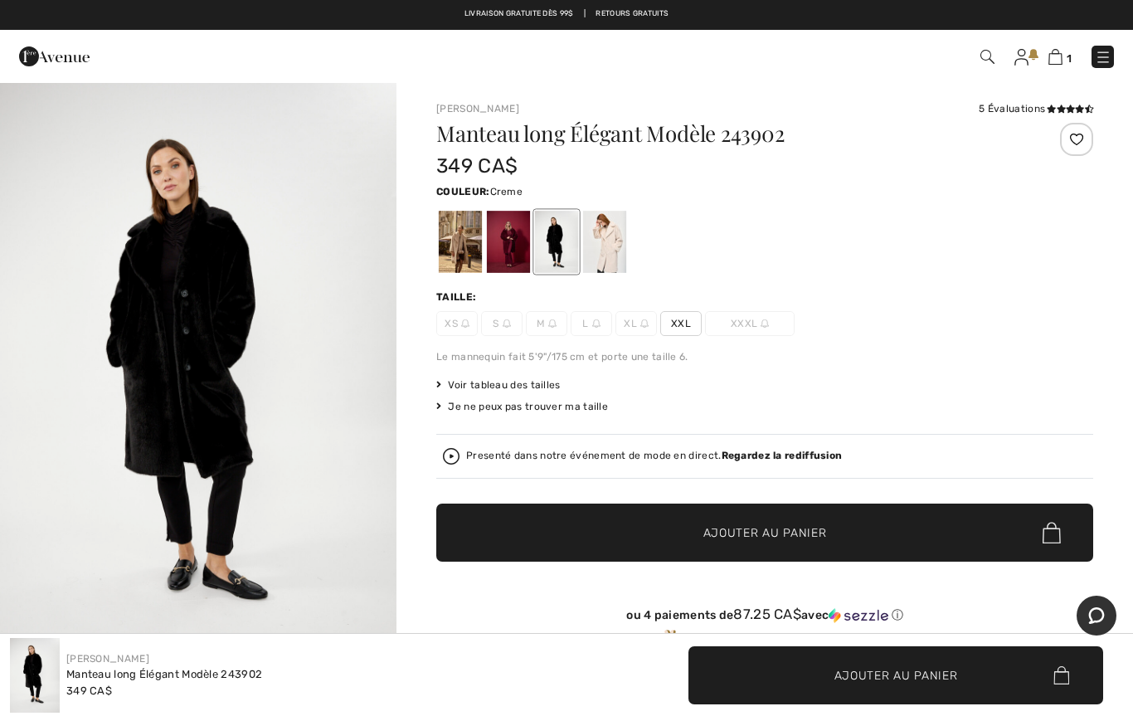
click at [606, 256] on div at bounding box center [604, 242] width 43 height 62
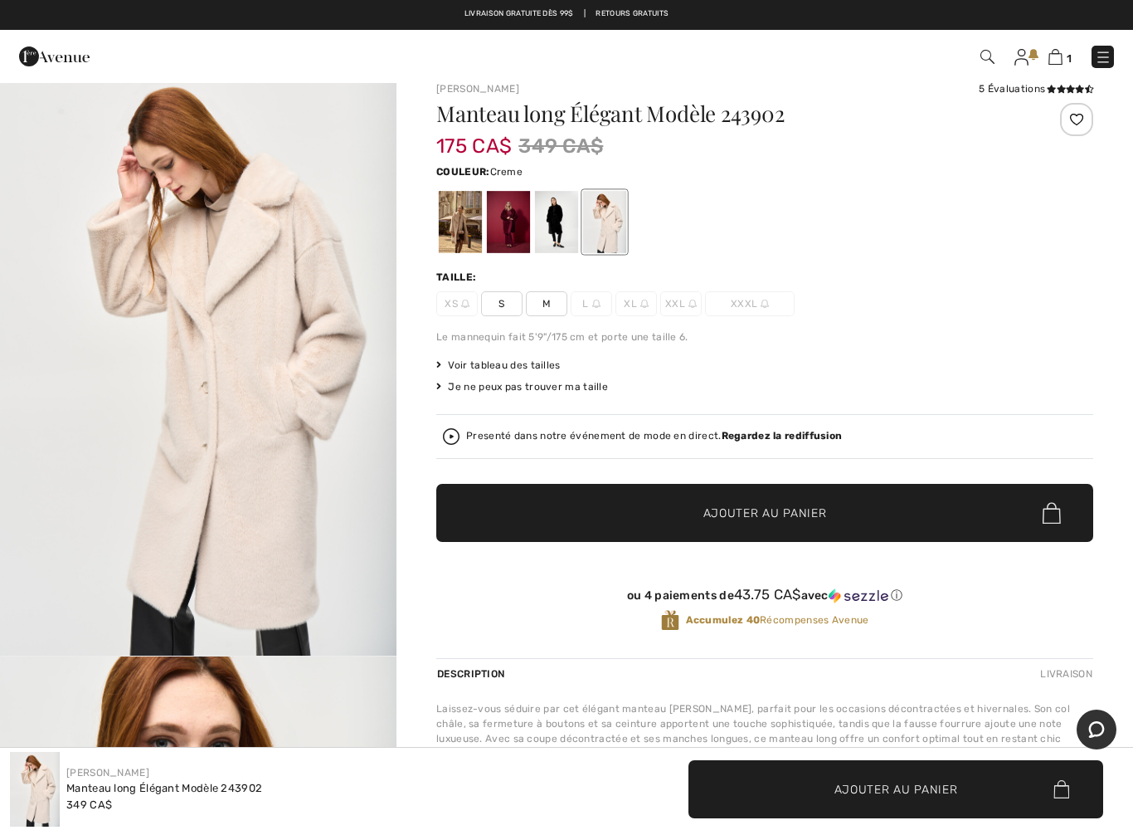
click at [439, 226] on div at bounding box center [460, 222] width 43 height 62
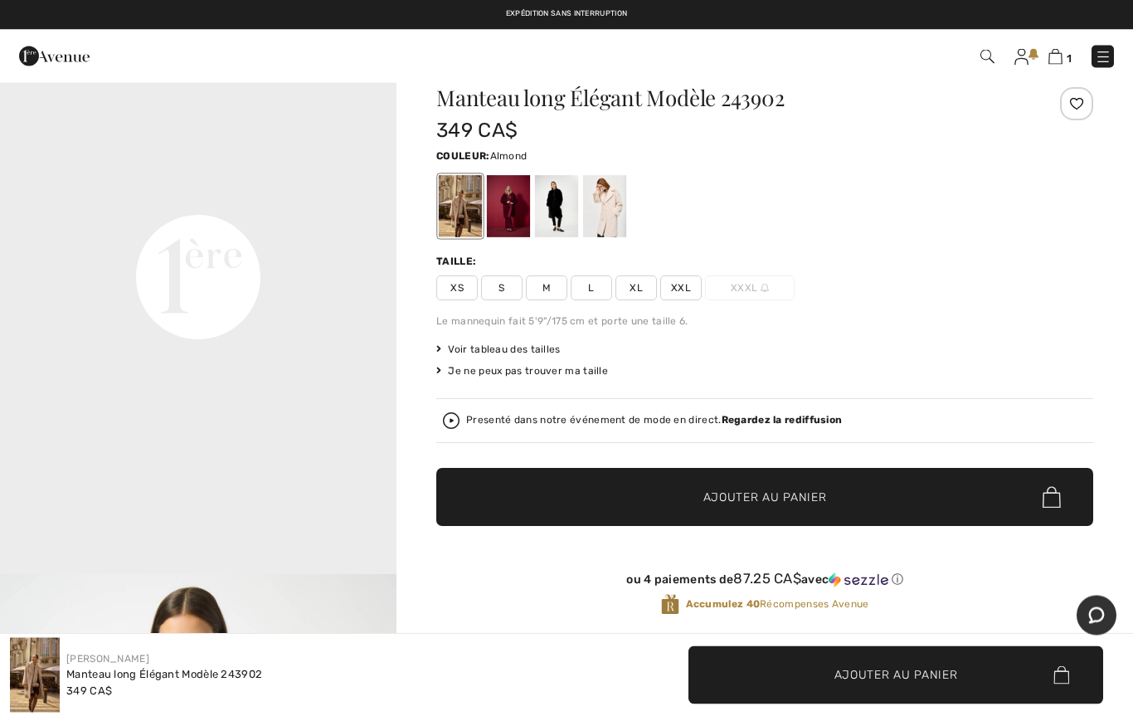
scroll to position [36, 0]
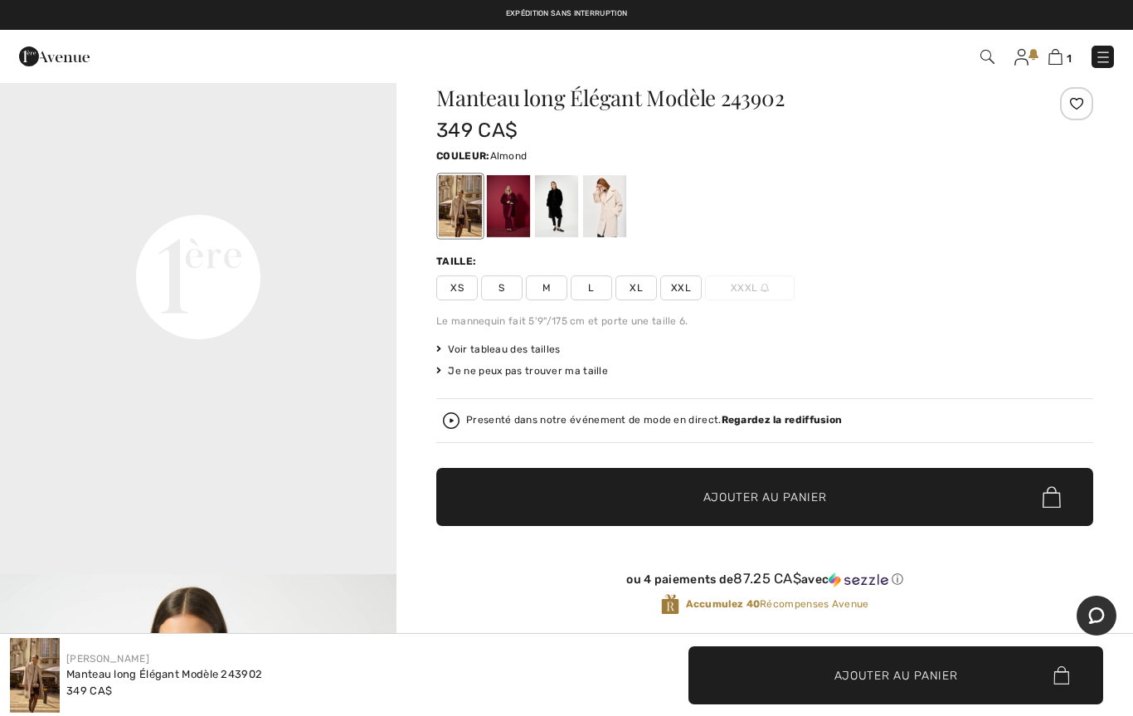
click at [254, 178] on video "Your browser does not support the video tag." at bounding box center [198, 78] width 397 height 198
click at [744, 423] on strong "Regardez la rediffusion" at bounding box center [782, 420] width 121 height 12
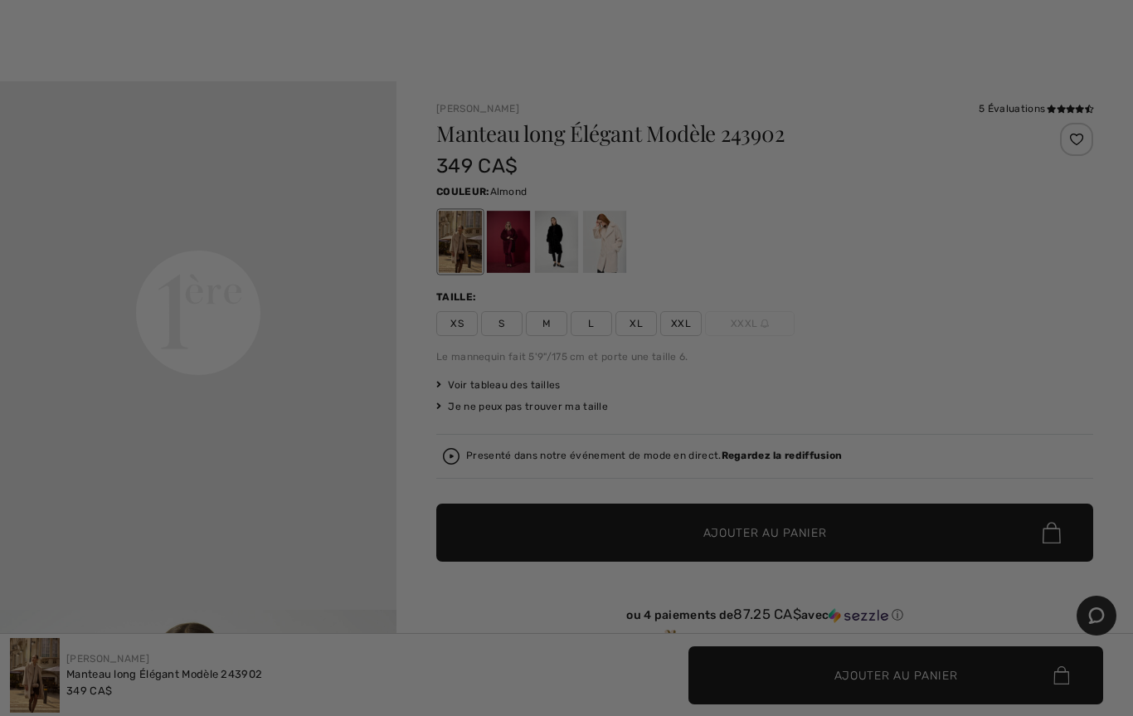
scroll to position [0, 0]
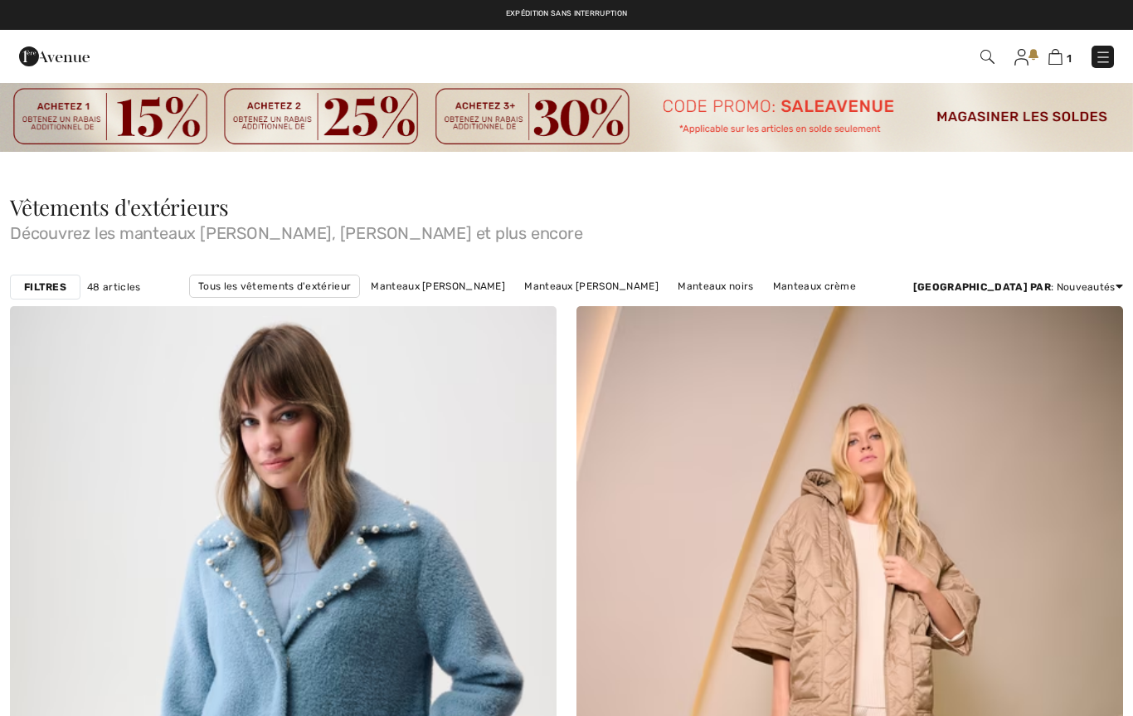
checkbox input "true"
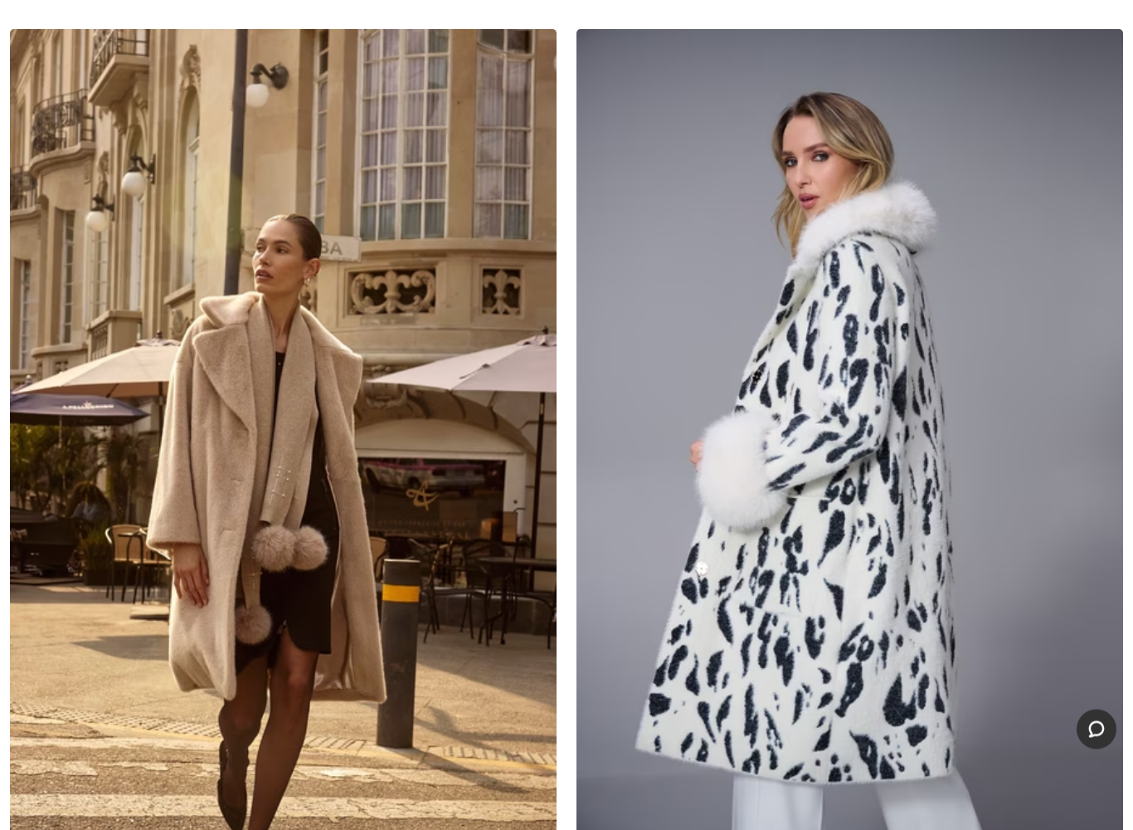
scroll to position [9305, 0]
click at [404, 660] on img at bounding box center [283, 439] width 547 height 820
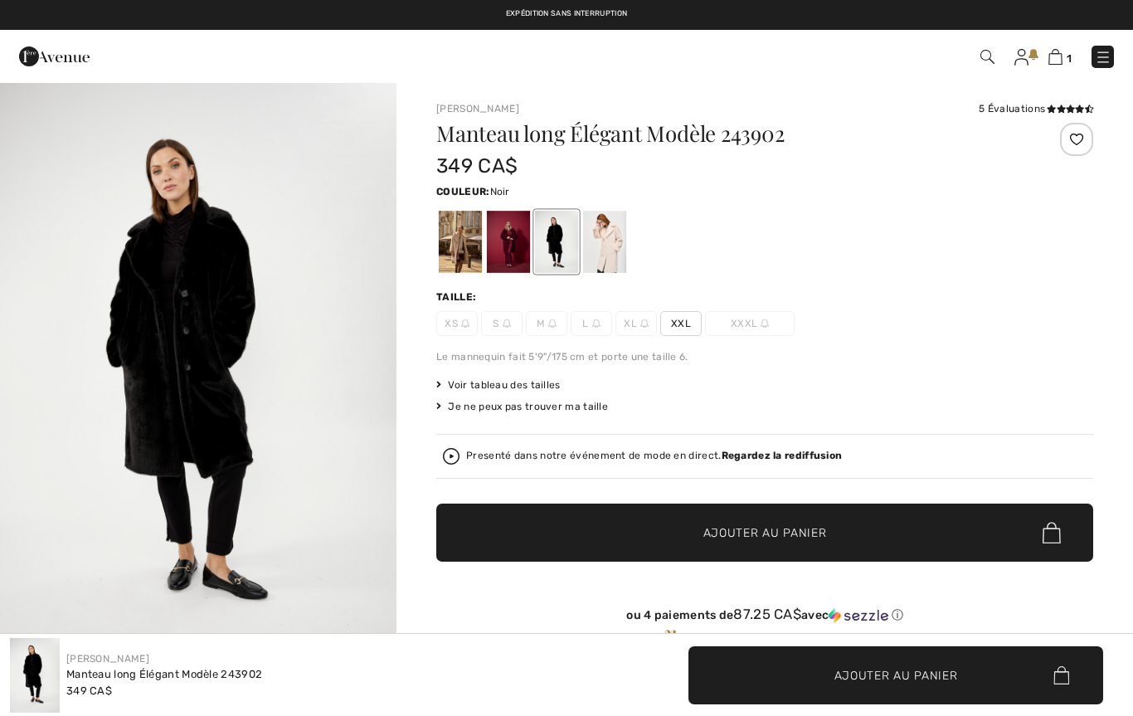
checkbox input "true"
click at [566, 240] on div at bounding box center [556, 242] width 43 height 62
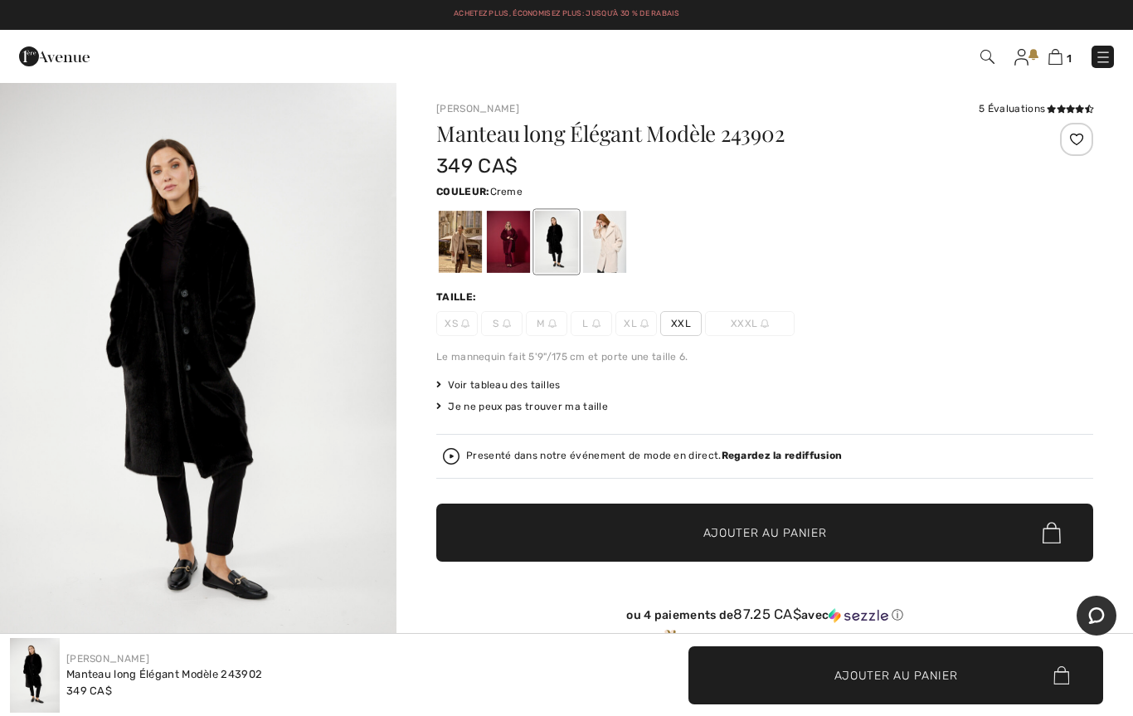
click at [606, 241] on div at bounding box center [604, 242] width 43 height 62
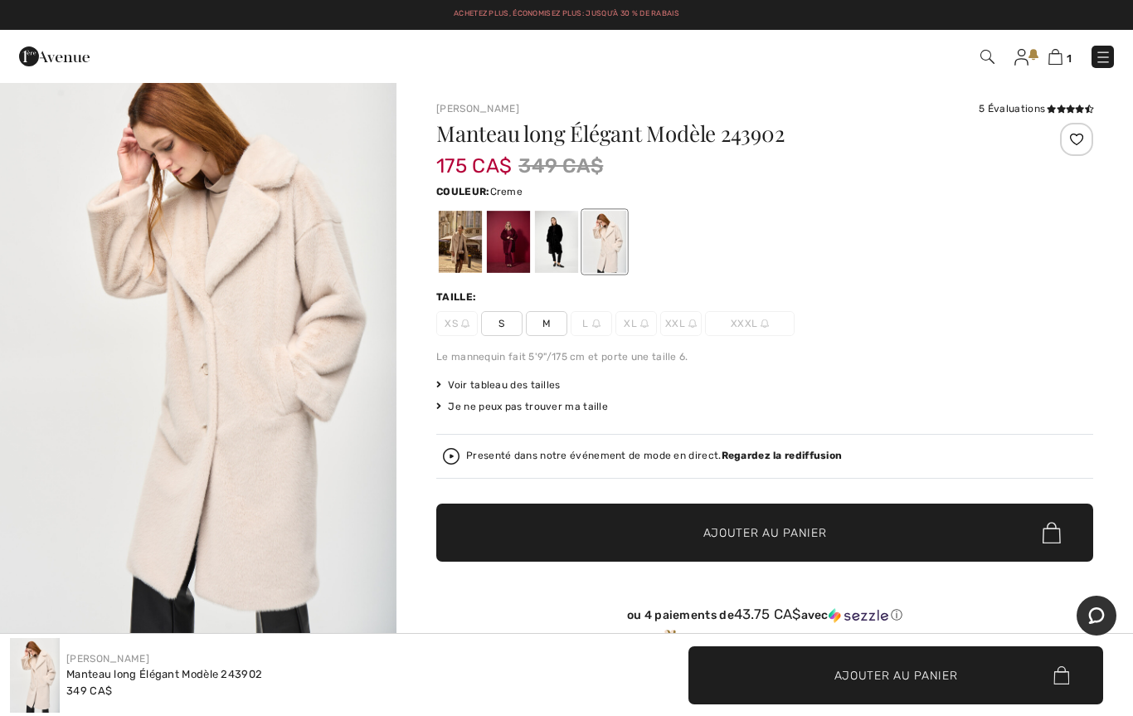
scroll to position [35, 0]
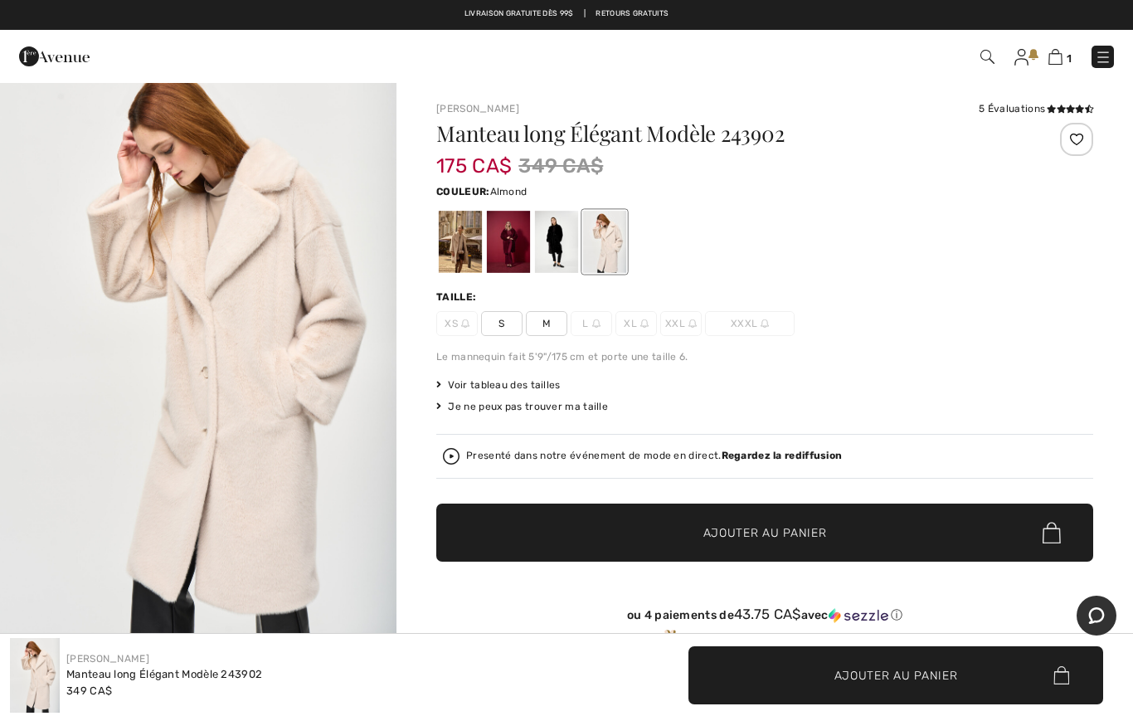
click at [460, 248] on div at bounding box center [460, 242] width 43 height 62
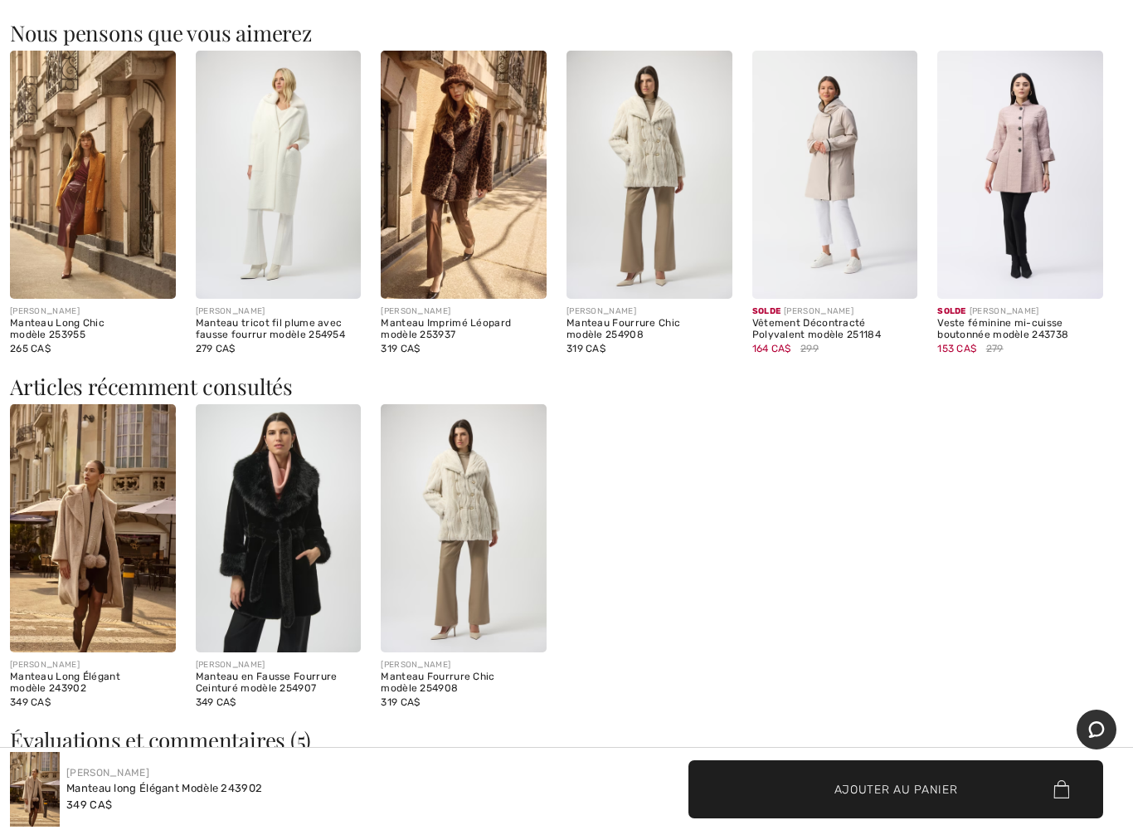
scroll to position [1405, 0]
